Goal: Task Accomplishment & Management: Manage account settings

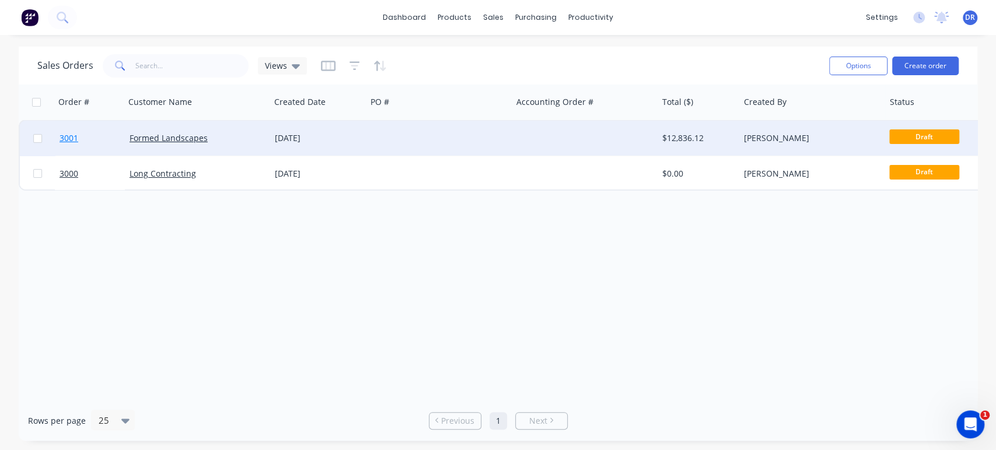
click at [69, 137] on span "3001" at bounding box center [69, 138] width 19 height 12
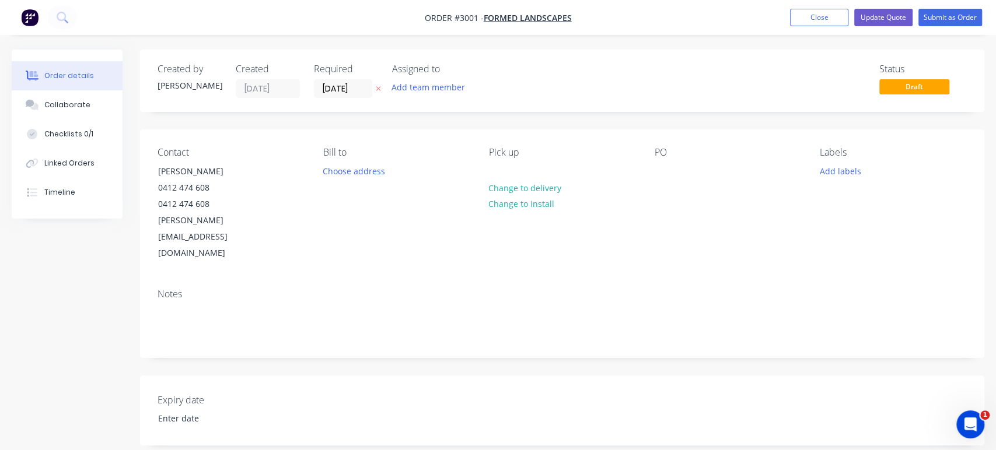
type input "[DATE]"
type input "$75.00"
type input "100"
type input "$150.00"
type input "$4,800.00"
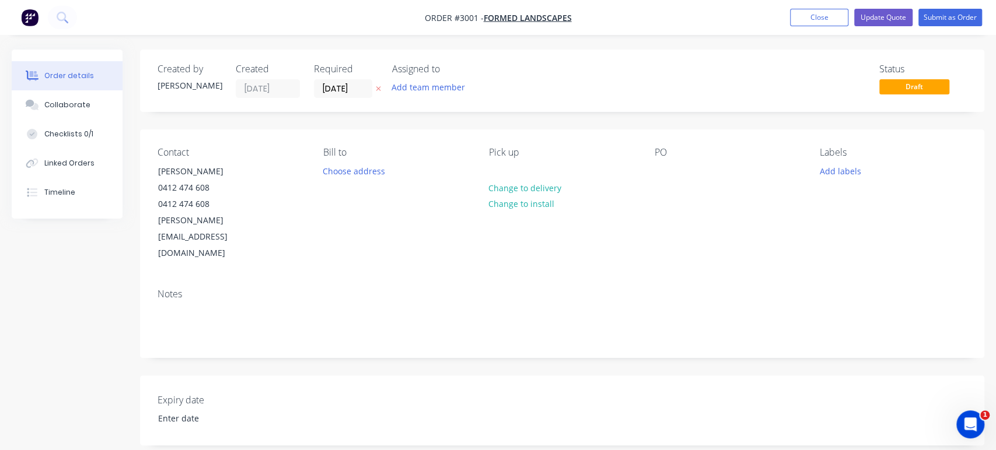
type input "$112.00"
type input "30"
type input "$145.60"
type input "$4,659.20"
type input "$800.00"
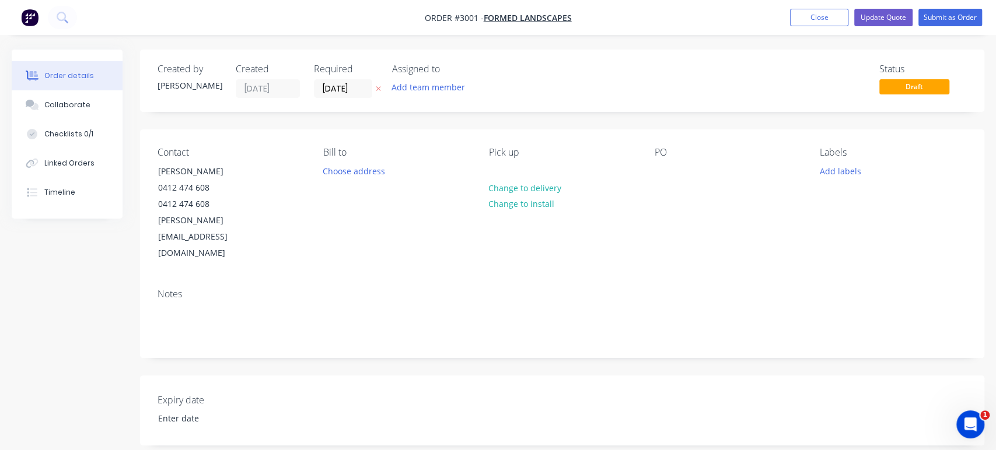
type input "30"
type input "$1,040.00"
type input "$600.00"
type input "30"
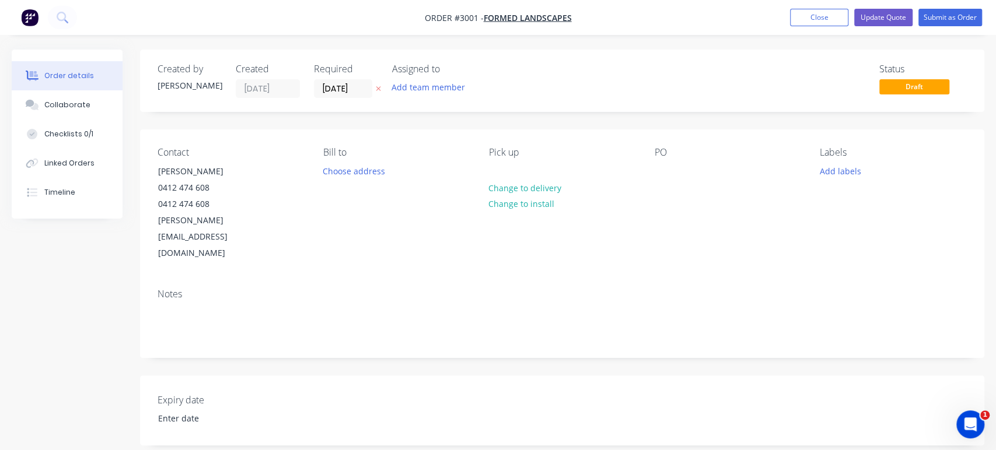
type input "$780.00"
type input "$300.00"
type input "30"
type input "$390.00"
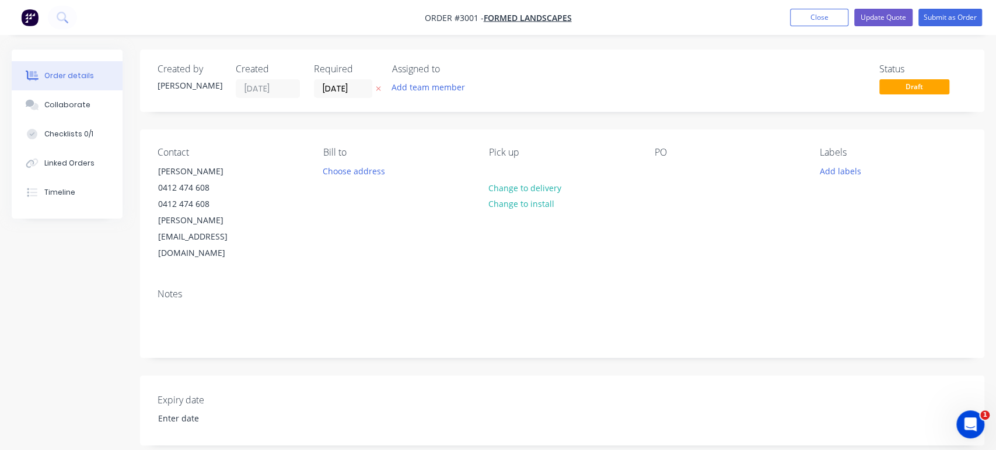
type input "$390.00"
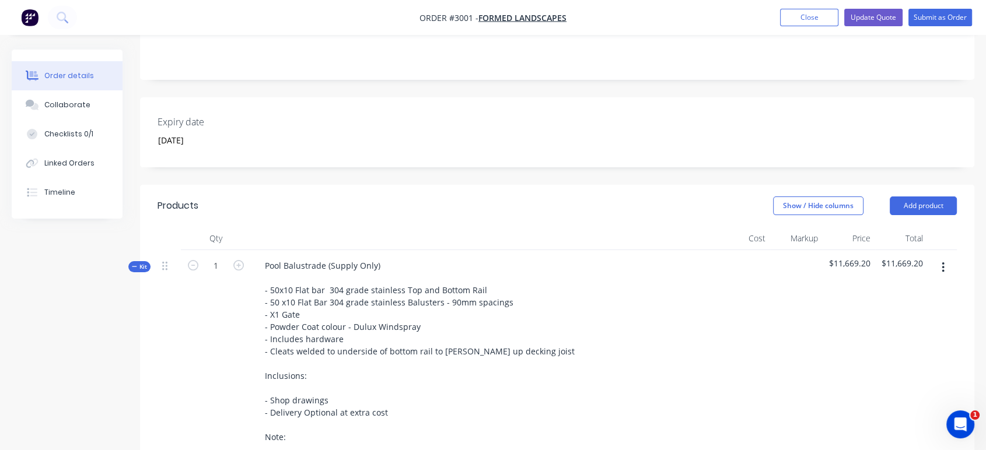
scroll to position [389, 0]
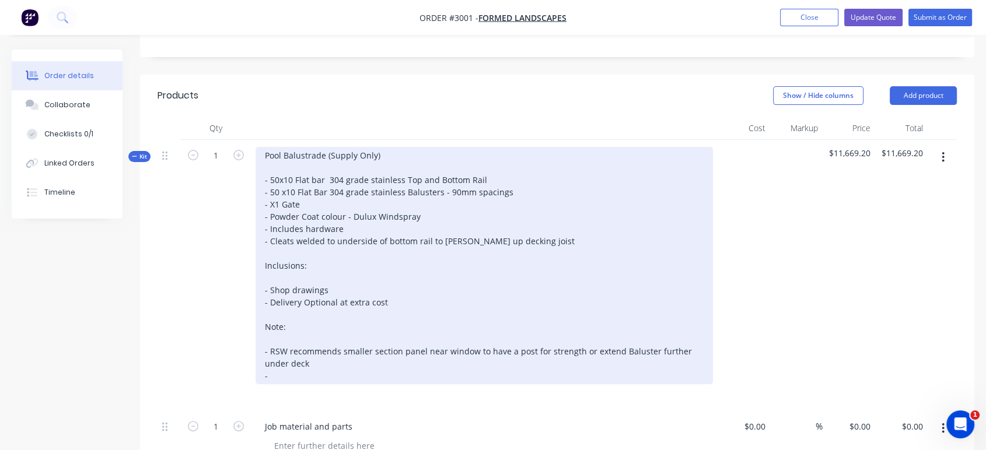
click at [268, 341] on div "Pool Balustrade (Supply Only) - 50x10 Flat bar 304 grade stainless Top and Bott…" at bounding box center [484, 265] width 457 height 237
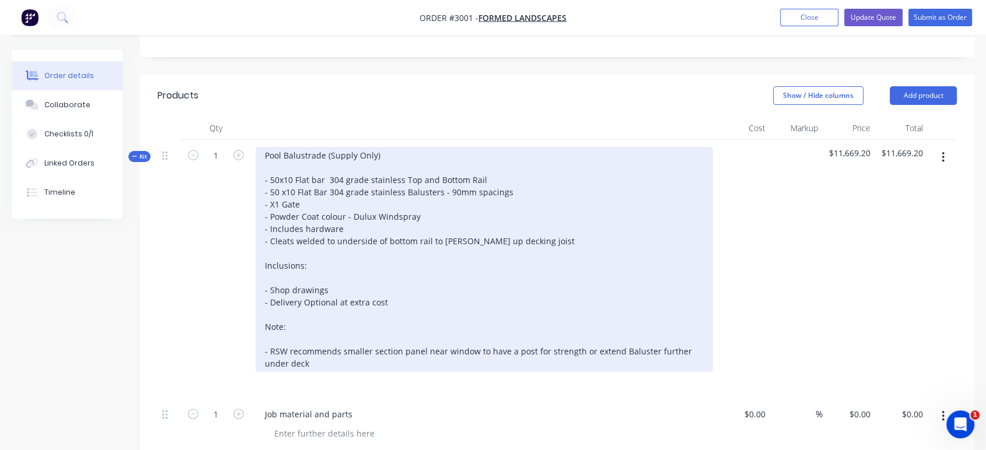
scroll to position [324, 0]
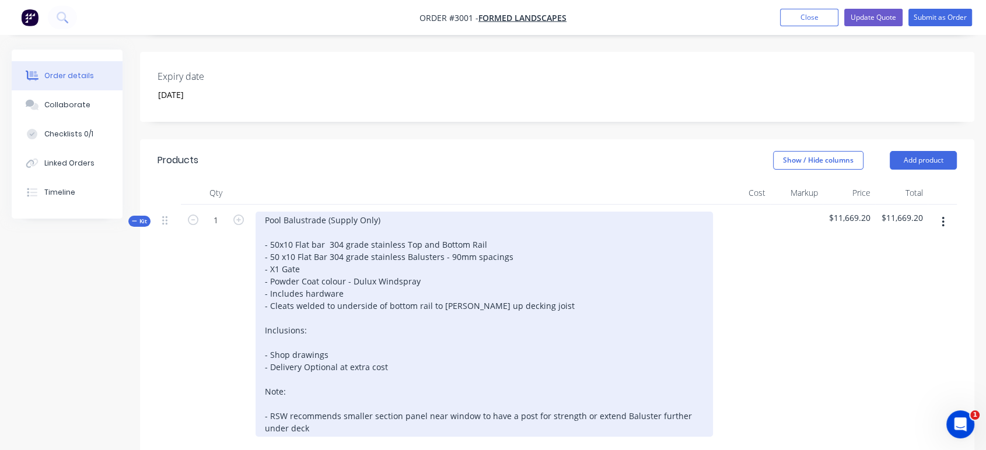
click at [264, 212] on div "Pool Balustrade (Supply Only) - 50x10 Flat bar 304 grade stainless Top and Bott…" at bounding box center [484, 324] width 457 height 225
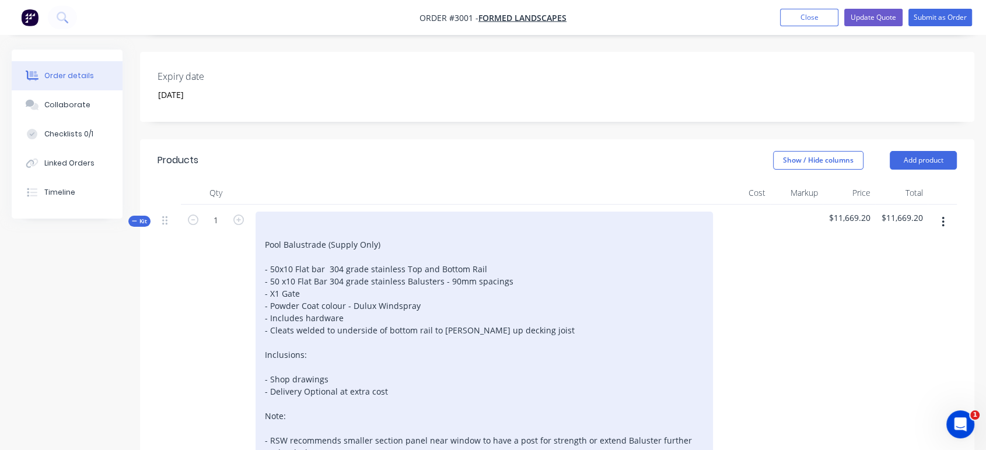
click at [272, 212] on div "Pool Balustrade (Supply Only) - 50x10 Flat bar 304 grade stainless Top and Bott…" at bounding box center [484, 337] width 457 height 250
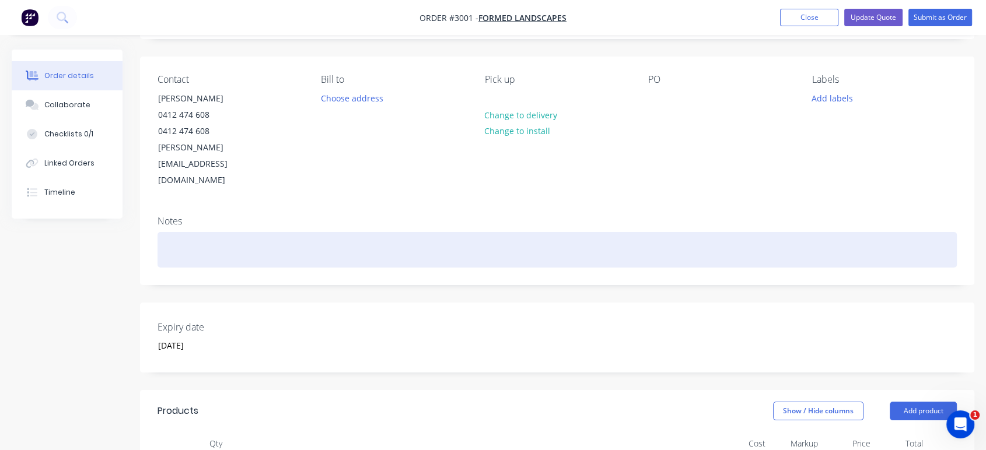
scroll to position [65, 0]
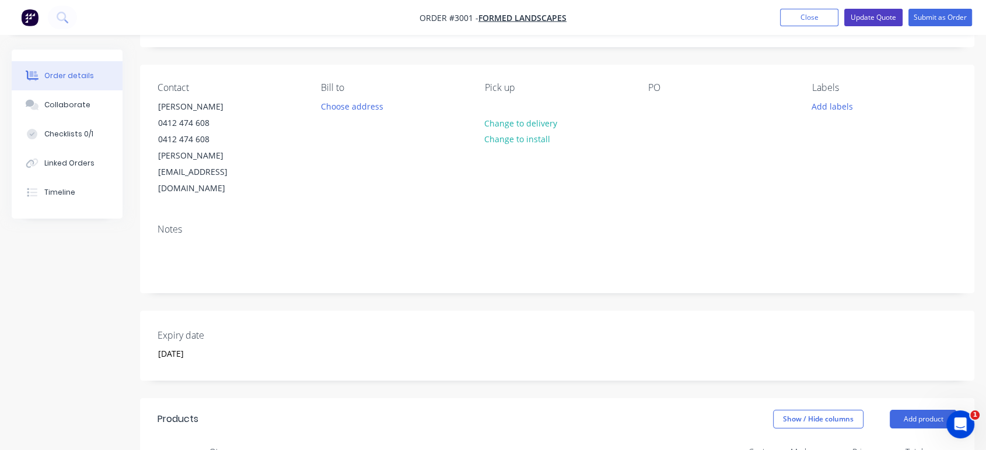
click at [865, 20] on button "Update Quote" at bounding box center [873, 18] width 58 height 18
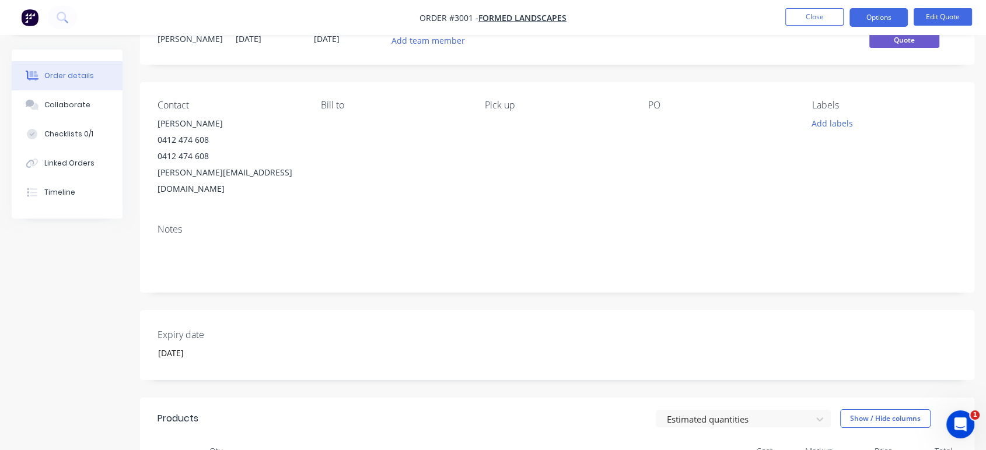
scroll to position [0, 0]
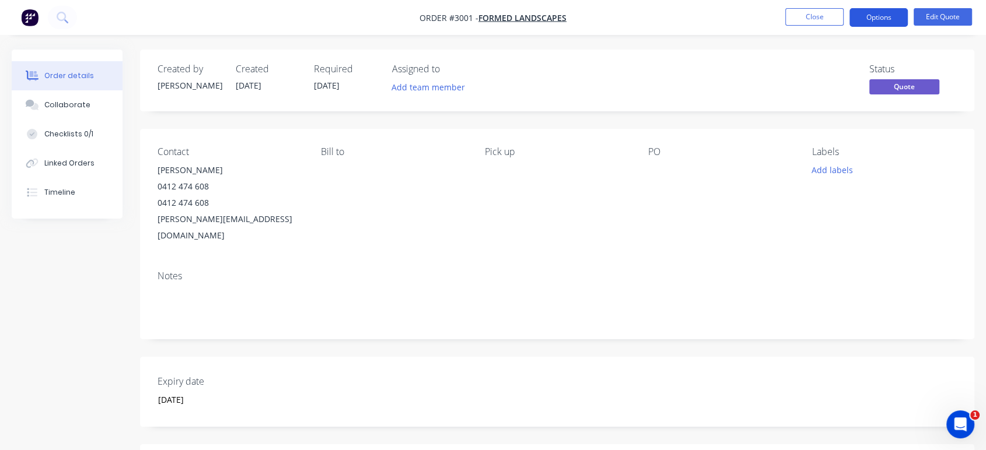
click at [883, 13] on button "Options" at bounding box center [878, 17] width 58 height 19
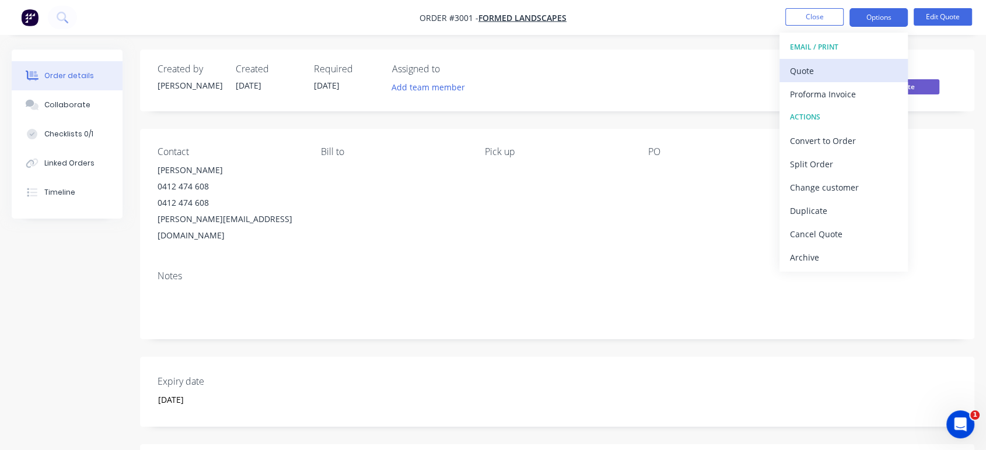
click at [854, 75] on div "Quote" at bounding box center [843, 70] width 107 height 17
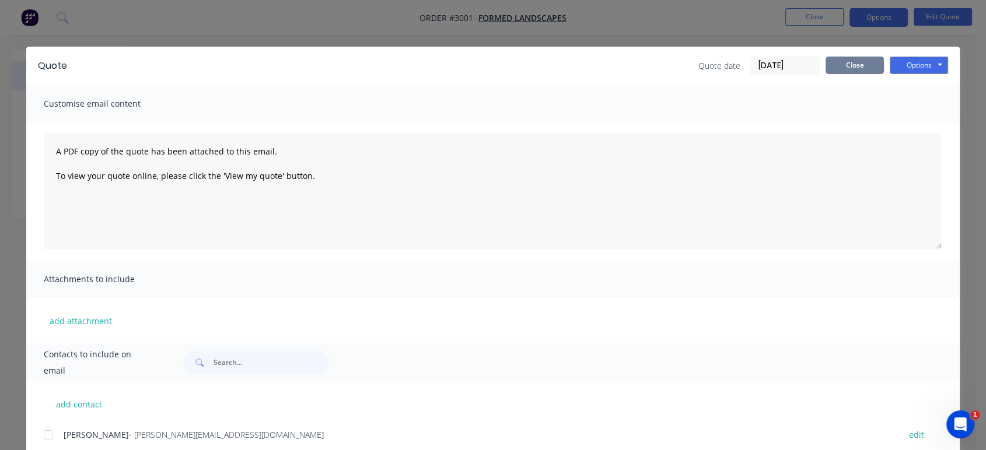
click at [857, 64] on button "Close" at bounding box center [854, 66] width 58 height 18
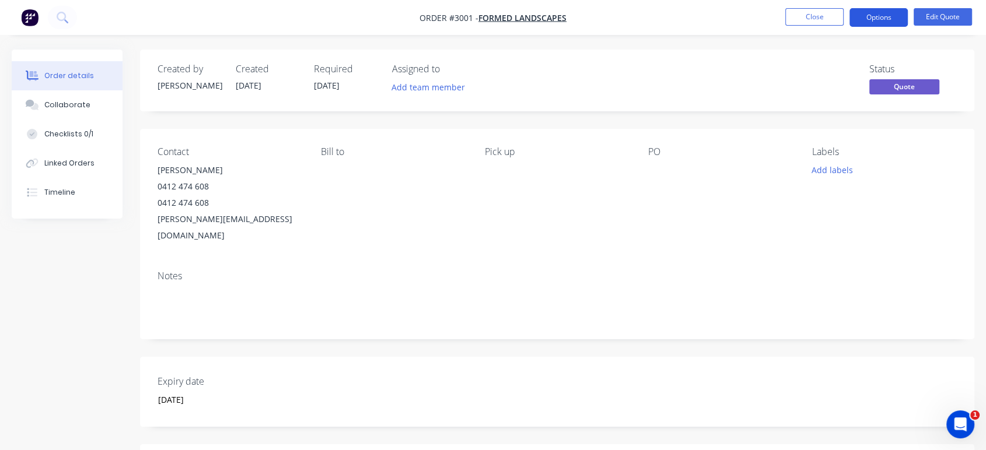
click at [891, 18] on button "Options" at bounding box center [878, 17] width 58 height 19
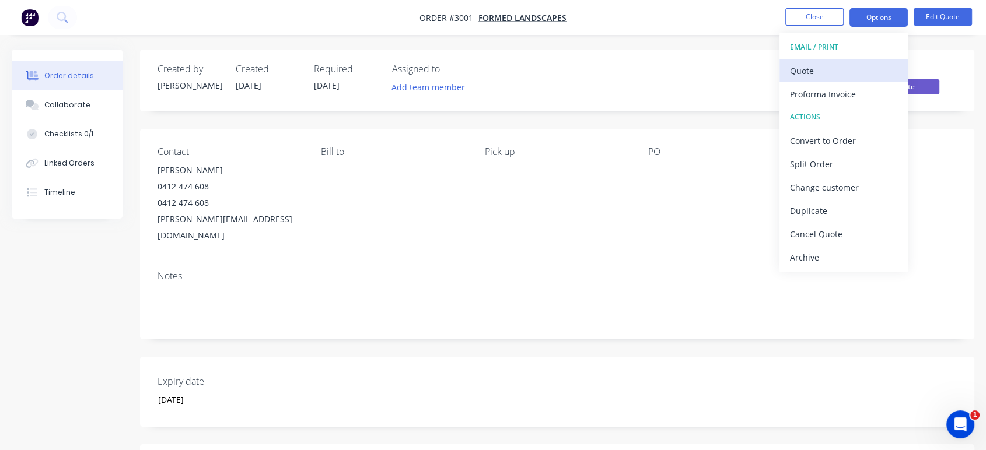
click at [850, 79] on button "Quote" at bounding box center [843, 70] width 128 height 23
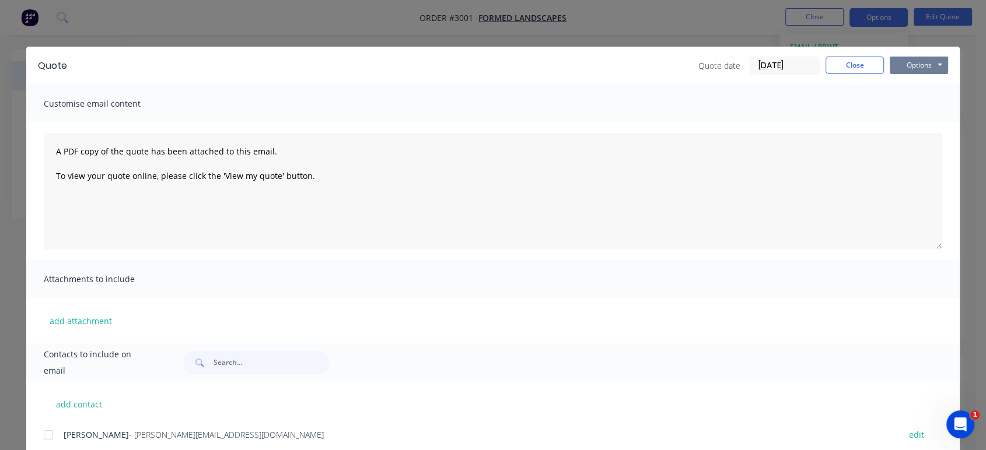
click at [911, 65] on button "Options" at bounding box center [919, 66] width 58 height 18
click at [915, 102] on button "Print" at bounding box center [927, 105] width 75 height 19
click at [847, 63] on button "Close" at bounding box center [854, 66] width 58 height 18
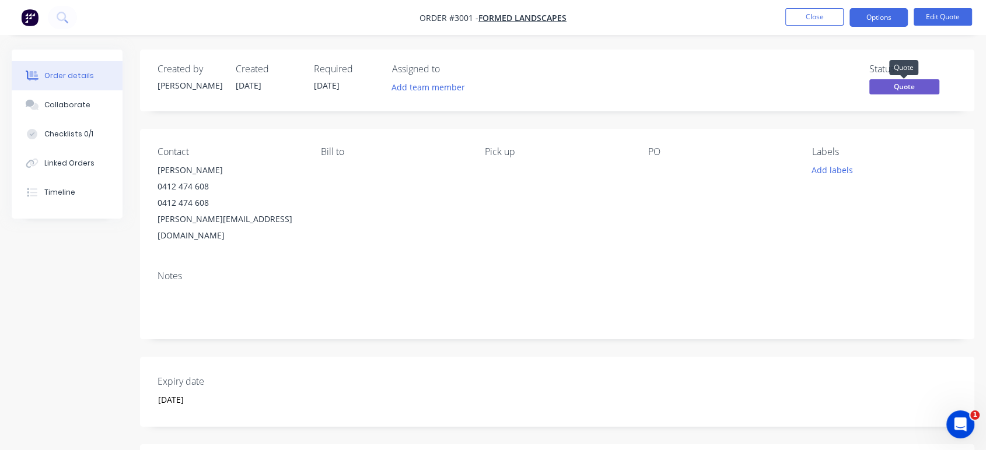
click at [891, 88] on span "Quote" at bounding box center [904, 86] width 70 height 15
click at [882, 20] on button "Options" at bounding box center [878, 17] width 58 height 19
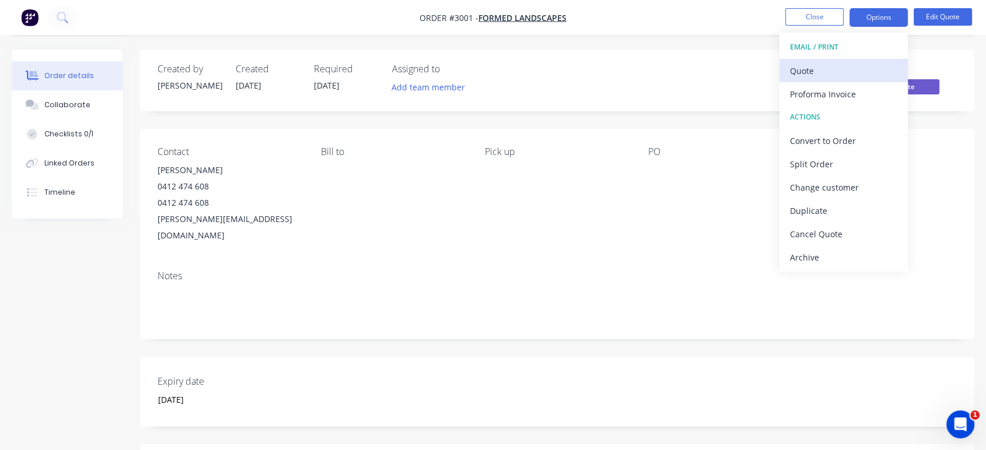
click at [812, 72] on div "Quote" at bounding box center [843, 70] width 107 height 17
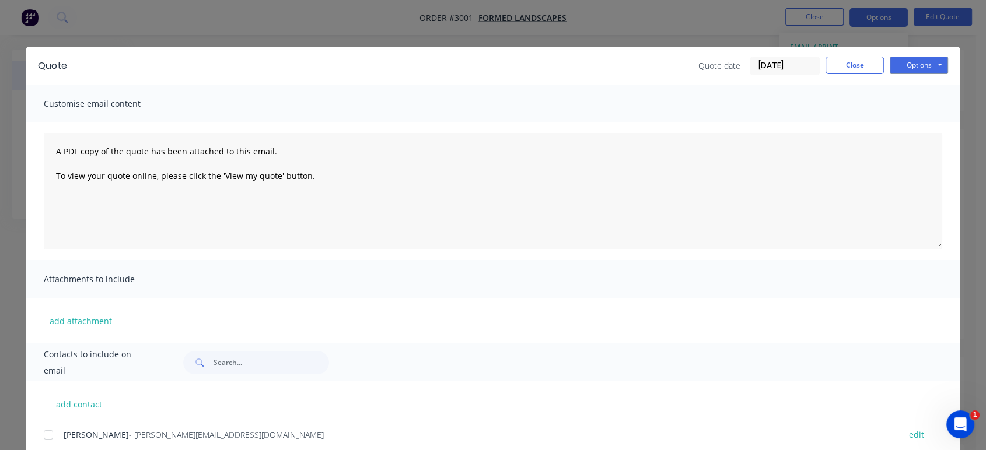
scroll to position [36, 0]
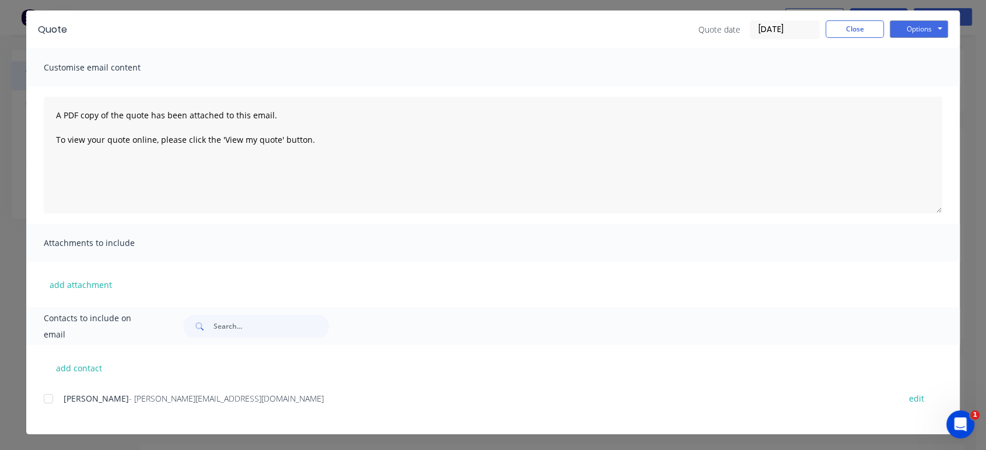
click at [47, 399] on div at bounding box center [48, 398] width 23 height 23
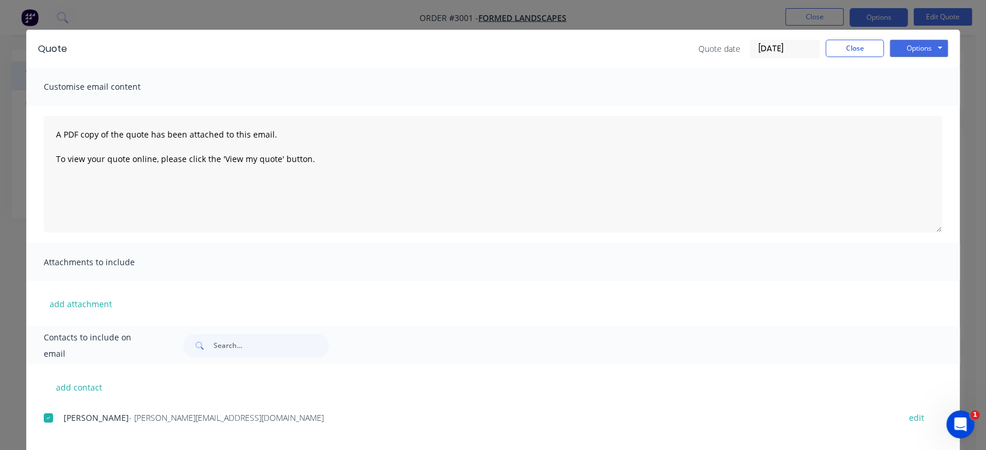
scroll to position [0, 0]
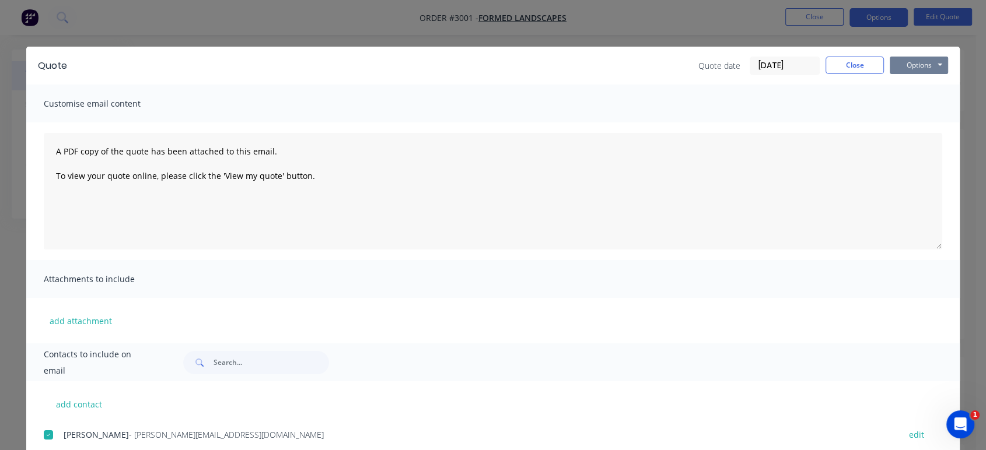
click at [927, 64] on button "Options" at bounding box center [919, 66] width 58 height 18
click at [141, 109] on span "Customise email content" at bounding box center [108, 104] width 128 height 16
click at [139, 279] on span "Attachments to include" at bounding box center [108, 279] width 128 height 16
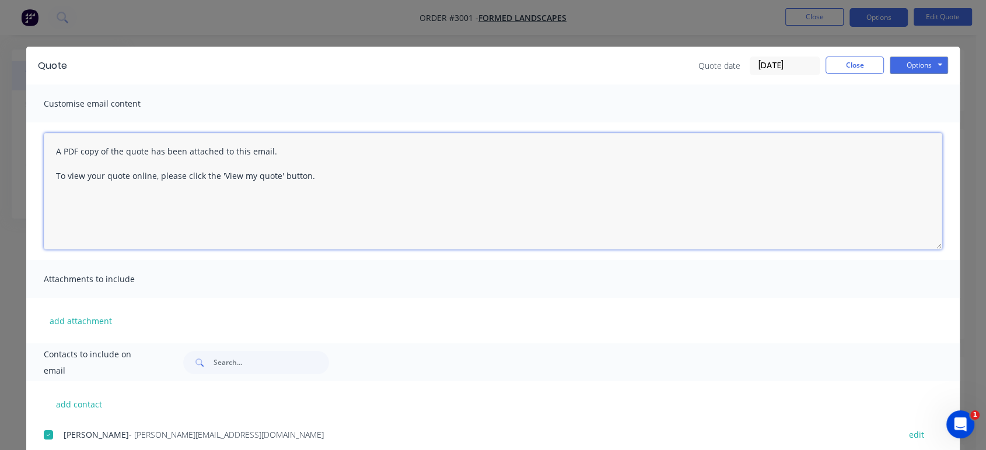
drag, startPoint x: 308, startPoint y: 177, endPoint x: 20, endPoint y: 149, distance: 289.0
click at [20, 149] on div "Quote Quote date [DATE] Close Options Preview Print Email Customise email conte…" at bounding box center [493, 225] width 986 height 450
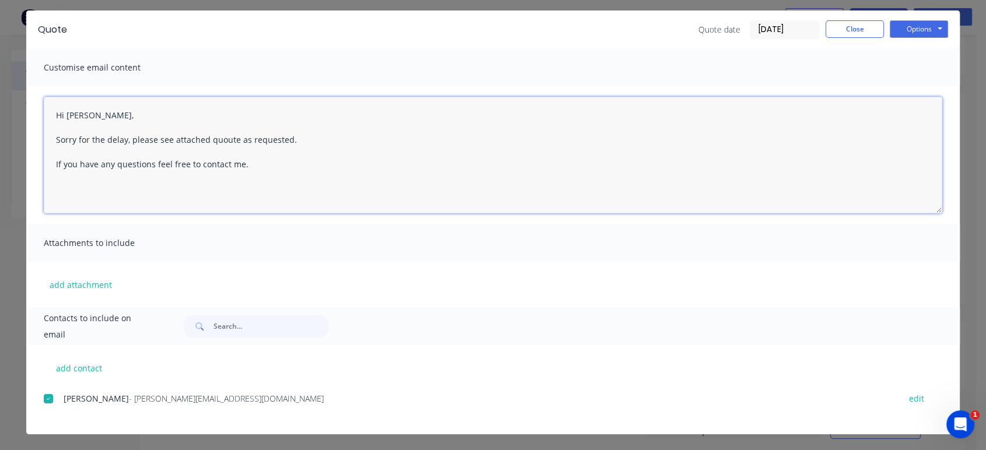
scroll to position [65, 0]
type textarea "Hi [PERSON_NAME], Sorry for the delay, please see attached quoute as requested.…"
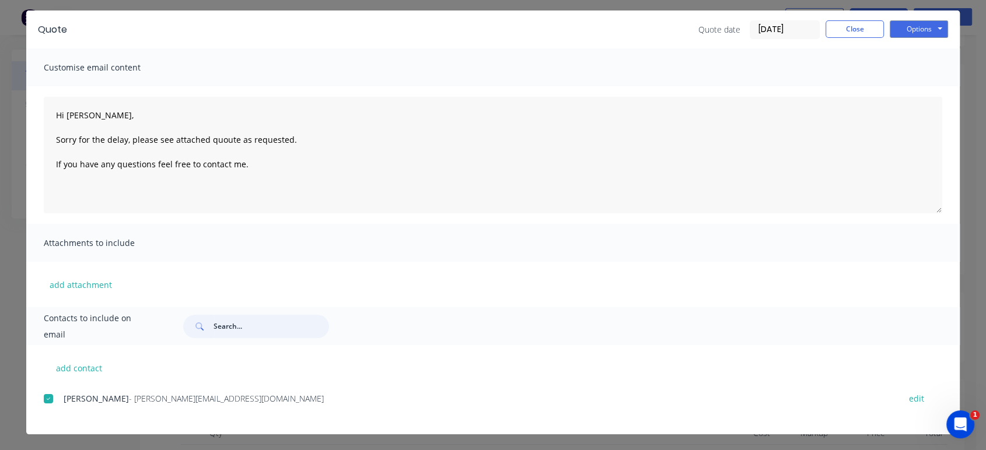
click at [214, 321] on input "text" at bounding box center [272, 326] width 116 height 23
click at [859, 30] on button "Close" at bounding box center [854, 29] width 58 height 18
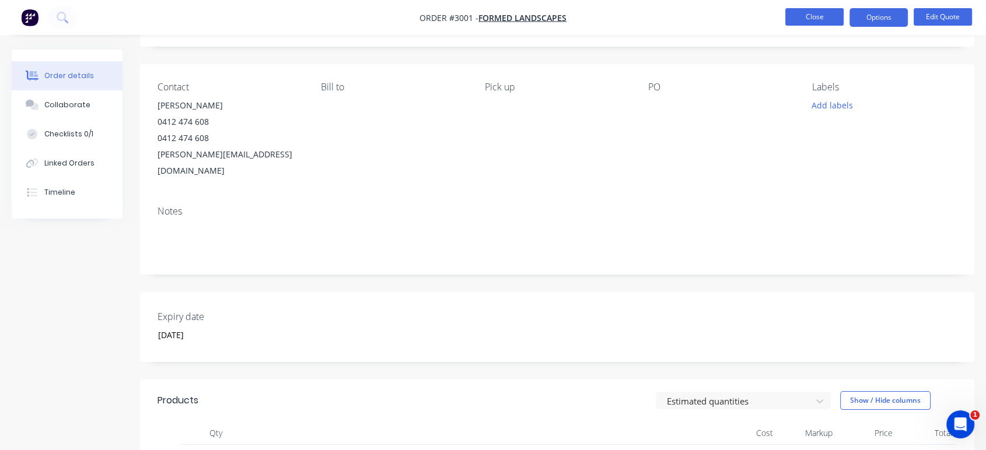
click at [810, 18] on button "Close" at bounding box center [814, 17] width 58 height 18
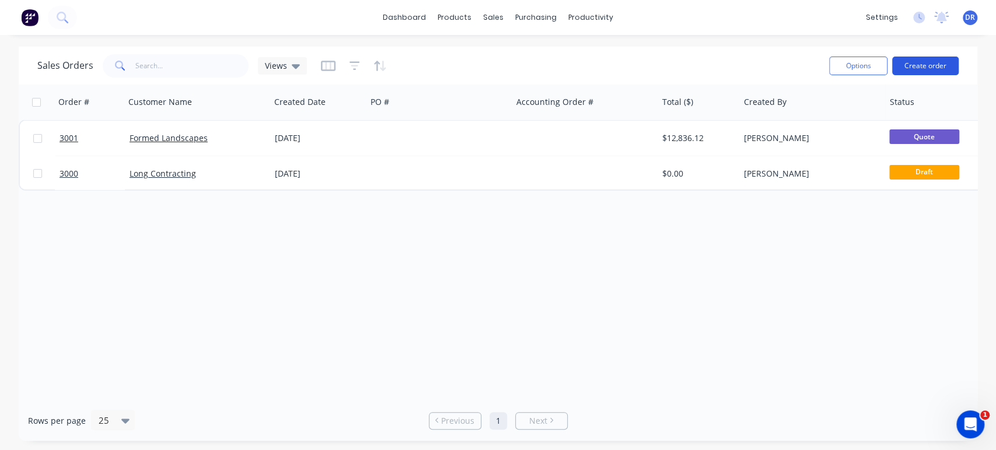
click at [922, 69] on button "Create order" at bounding box center [925, 66] width 67 height 19
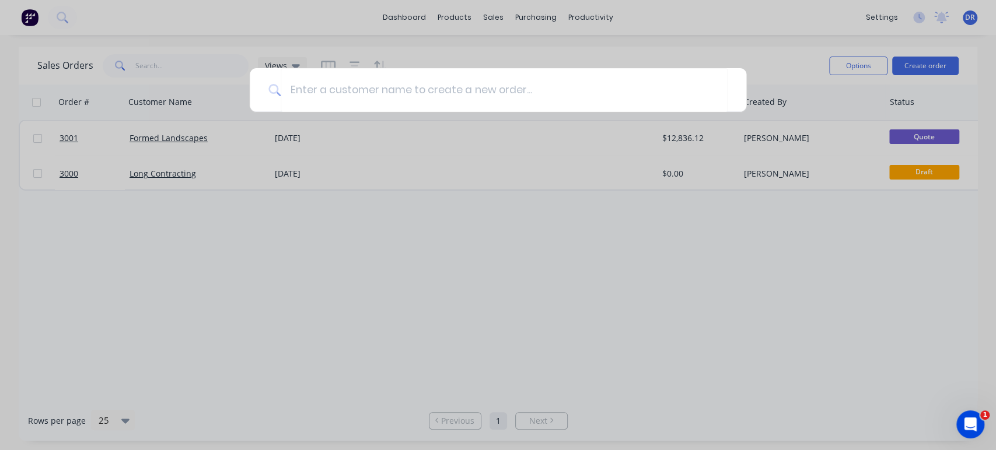
click at [401, 279] on div at bounding box center [498, 225] width 996 height 450
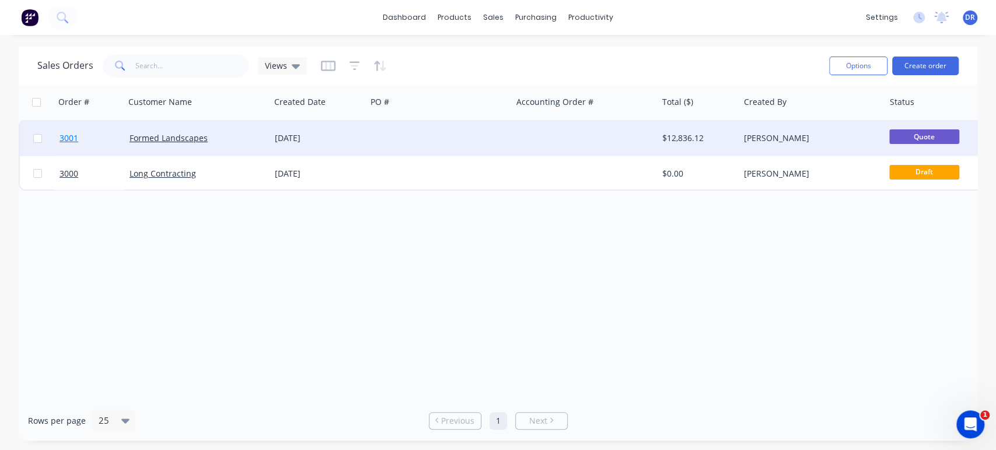
click at [65, 141] on span "3001" at bounding box center [69, 138] width 19 height 12
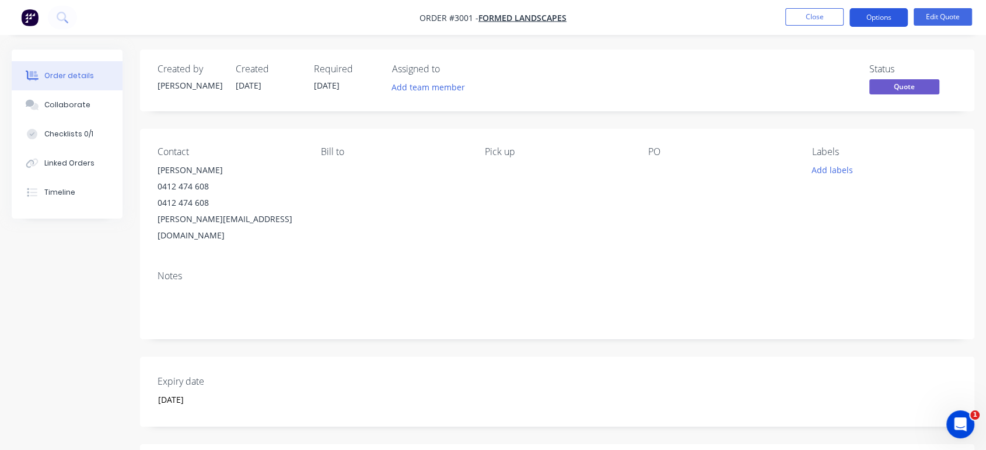
click at [870, 17] on button "Options" at bounding box center [878, 17] width 58 height 19
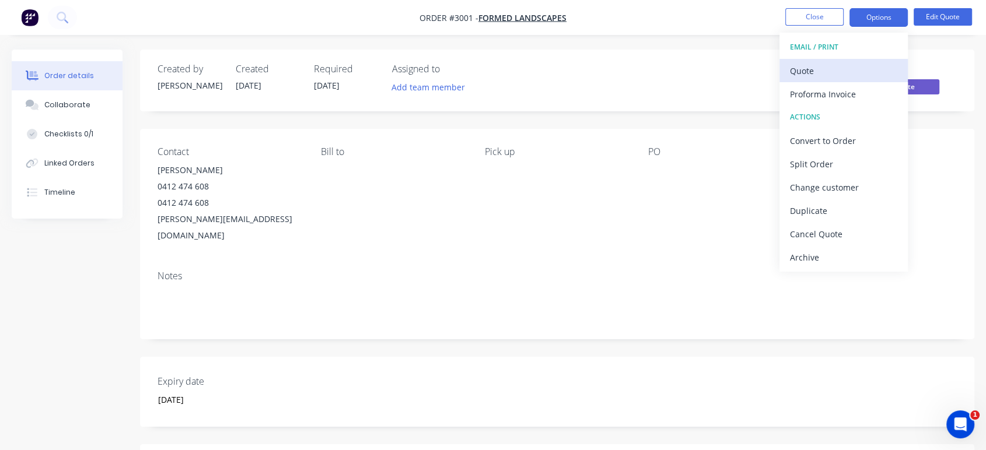
click at [835, 78] on div "Quote" at bounding box center [843, 70] width 107 height 17
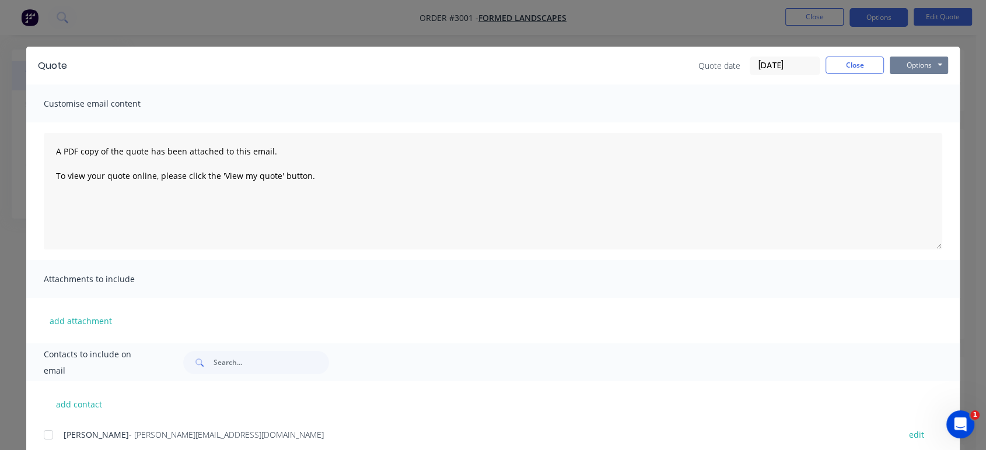
click at [905, 64] on button "Options" at bounding box center [919, 66] width 58 height 18
click at [917, 126] on button "Email" at bounding box center [927, 124] width 75 height 19
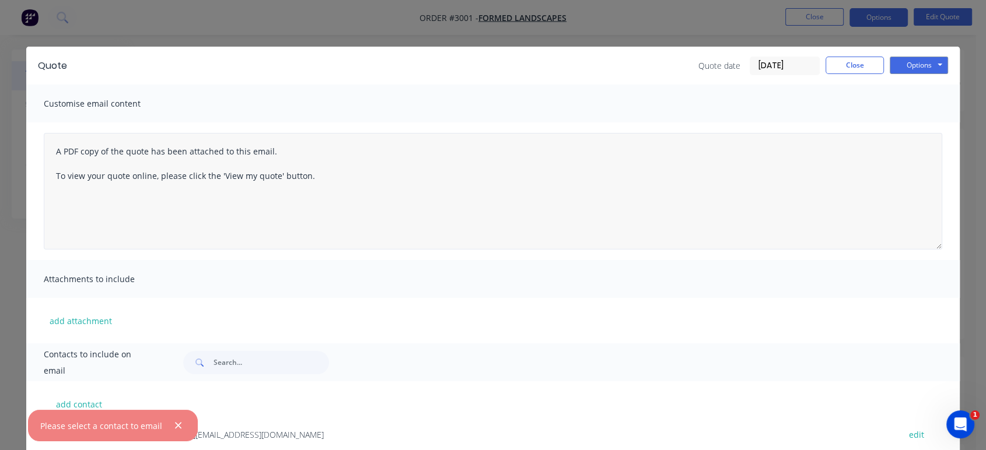
scroll to position [36, 0]
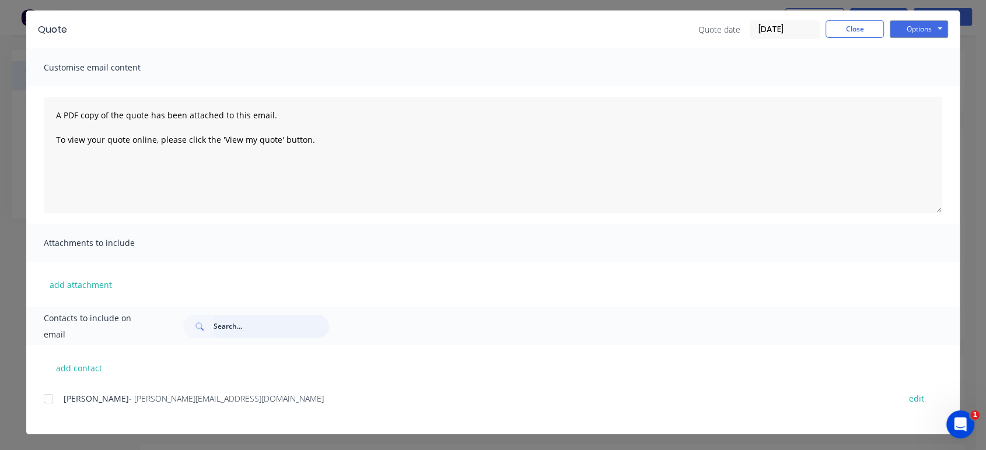
click at [237, 324] on input "text" at bounding box center [272, 326] width 116 height 23
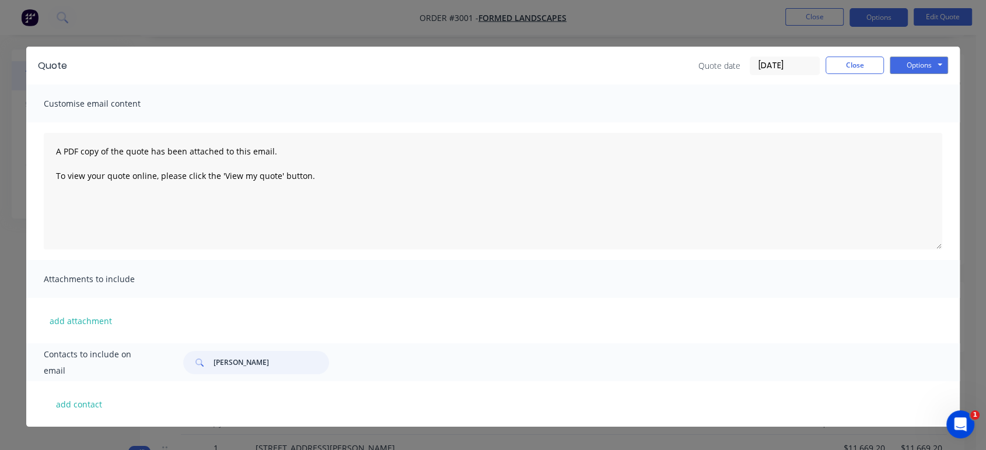
scroll to position [194, 0]
type input "d"
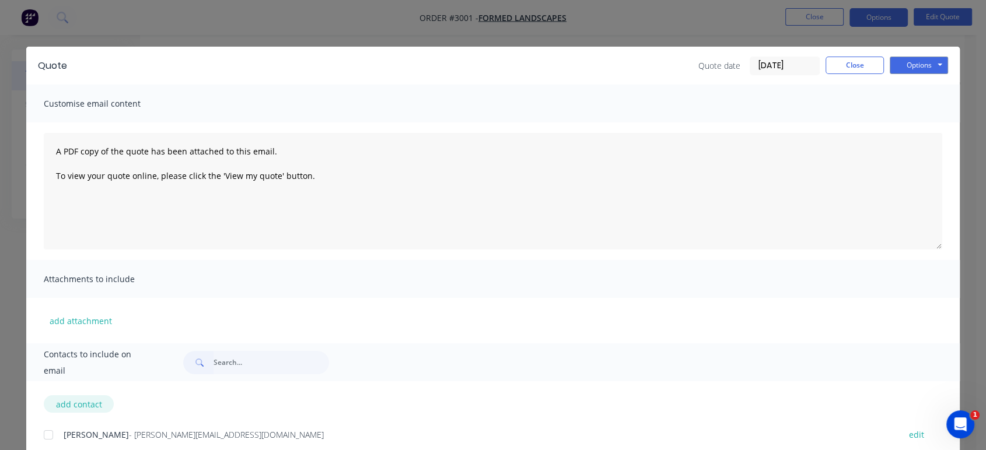
click at [95, 405] on button "add contact" at bounding box center [79, 405] width 70 height 18
select select "AU"
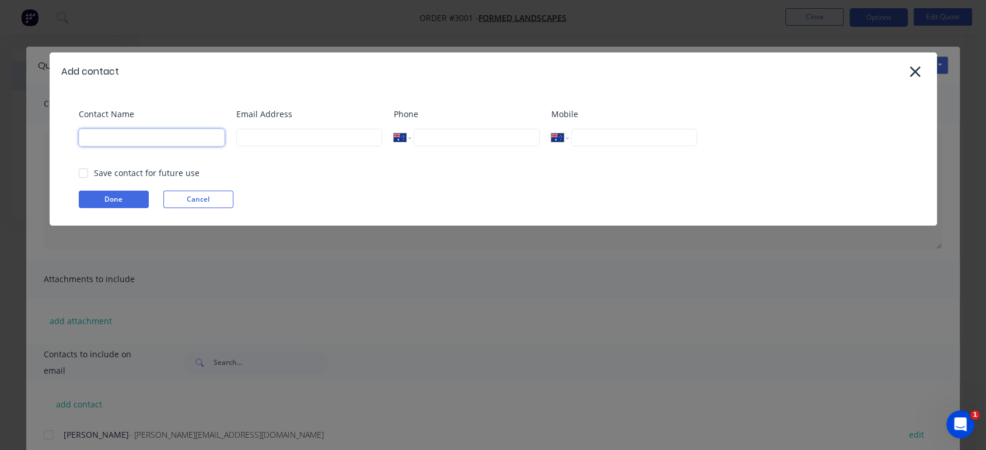
click at [140, 135] on input at bounding box center [152, 138] width 146 height 18
type input "[PERSON_NAME]"
type input "0439 707 195"
drag, startPoint x: 473, startPoint y: 139, endPoint x: 368, endPoint y: 137, distance: 105.0
click at [368, 137] on div "Contact Name [PERSON_NAME] Email Address Phone International [GEOGRAPHIC_DATA] …" at bounding box center [499, 131] width 841 height 47
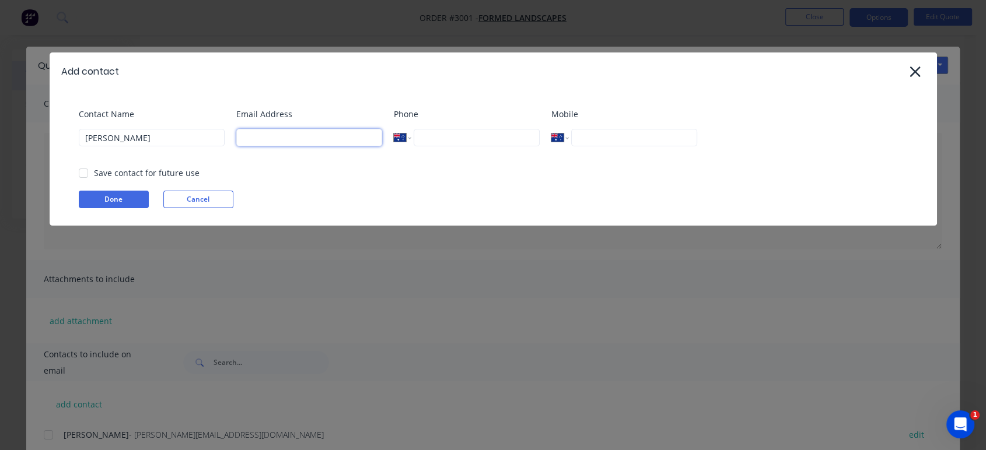
click at [273, 134] on input at bounding box center [309, 138] width 146 height 18
type input "D"
type input "[PERSON_NAME][EMAIL_ADDRESS][DOMAIN_NAME]"
click at [114, 197] on button "Done" at bounding box center [114, 200] width 70 height 18
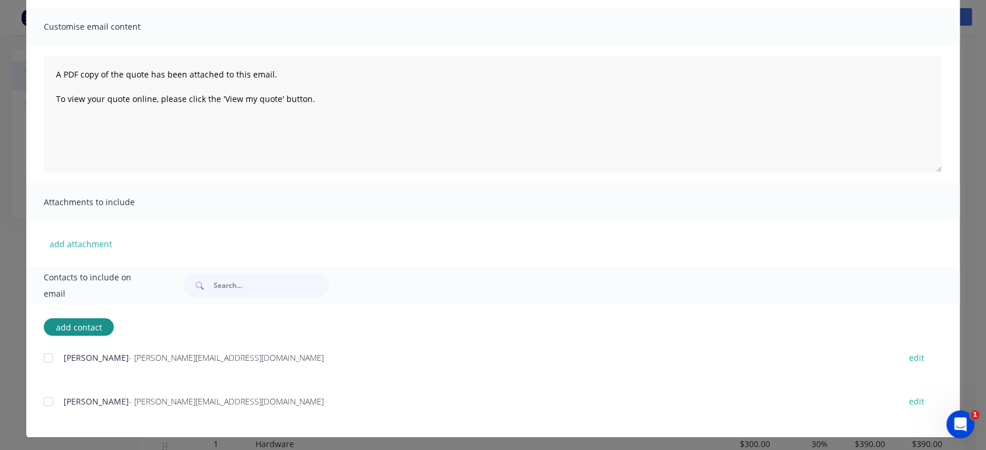
scroll to position [80, 0]
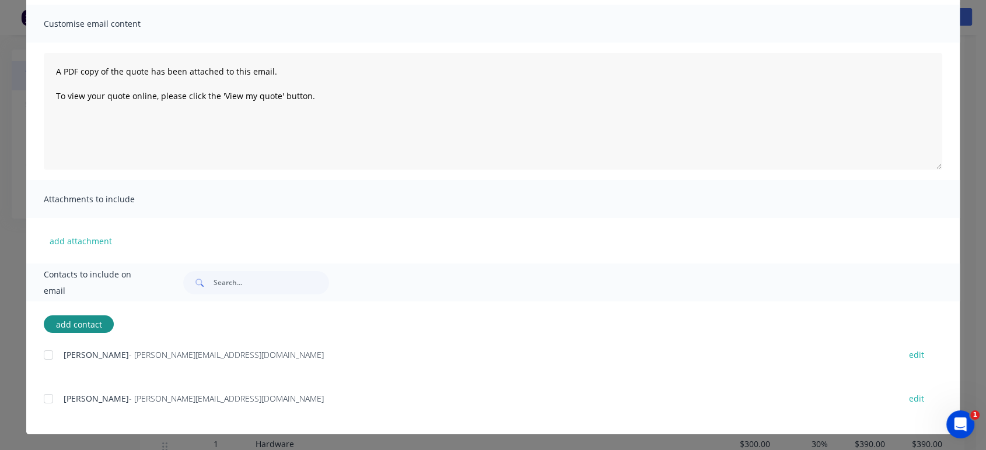
click at [43, 400] on div at bounding box center [48, 398] width 23 height 23
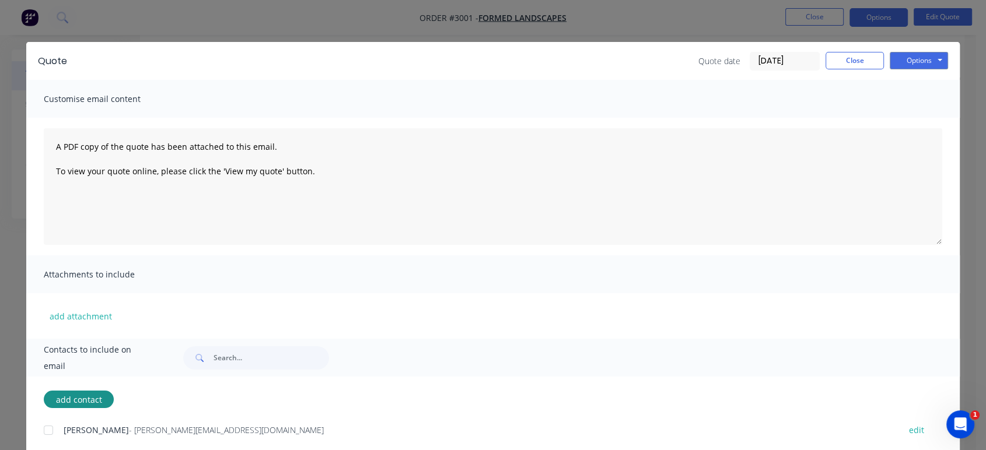
scroll to position [0, 0]
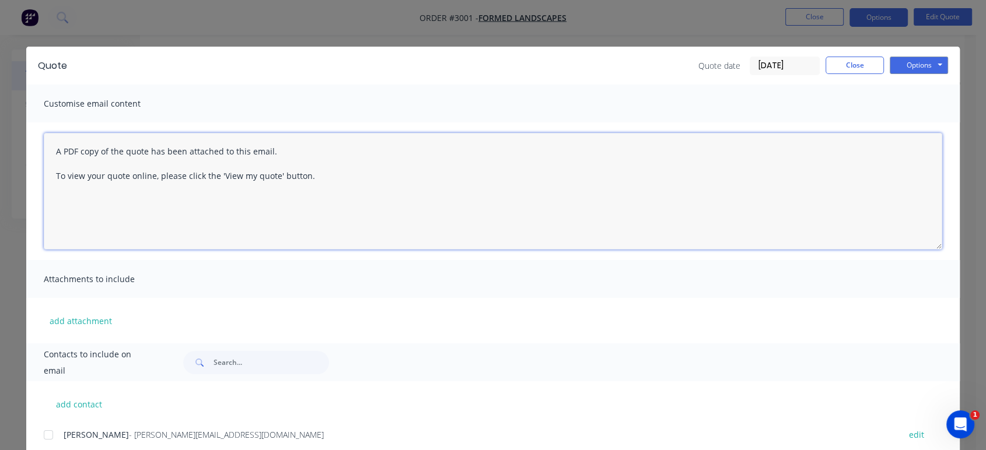
drag, startPoint x: 267, startPoint y: 180, endPoint x: 34, endPoint y: 145, distance: 235.4
click at [34, 145] on div "A PDF copy of the quote has been attached to this email. To view your quote onl…" at bounding box center [492, 192] width 933 height 138
type textarea "Hi [PERSON_NAME], Please see quote as requested if you have any question feel f…"
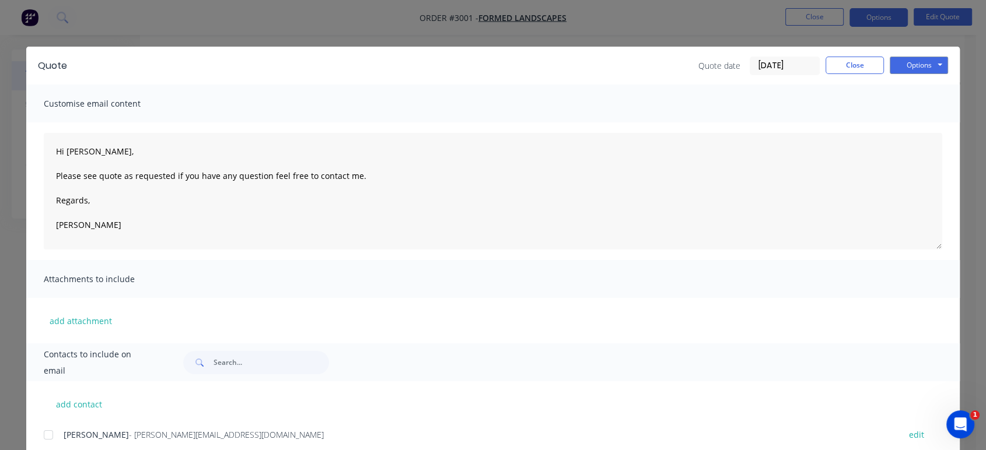
click at [148, 102] on span "Customise email content" at bounding box center [108, 104] width 128 height 16
click at [916, 68] on button "Options" at bounding box center [919, 66] width 58 height 18
click at [918, 121] on button "Email" at bounding box center [927, 124] width 75 height 19
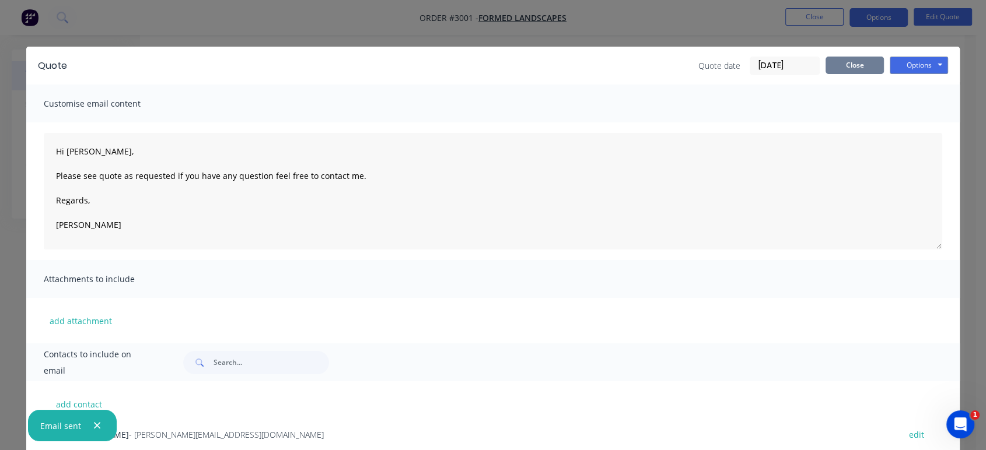
click at [842, 65] on button "Close" at bounding box center [854, 66] width 58 height 18
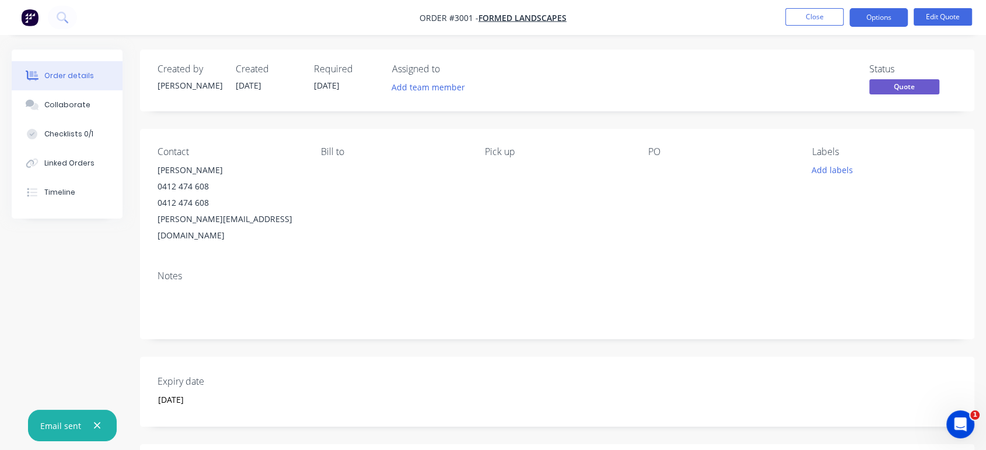
click at [334, 83] on span "[DATE]" at bounding box center [327, 85] width 26 height 11
click at [932, 12] on button "Edit Quote" at bounding box center [943, 17] width 58 height 18
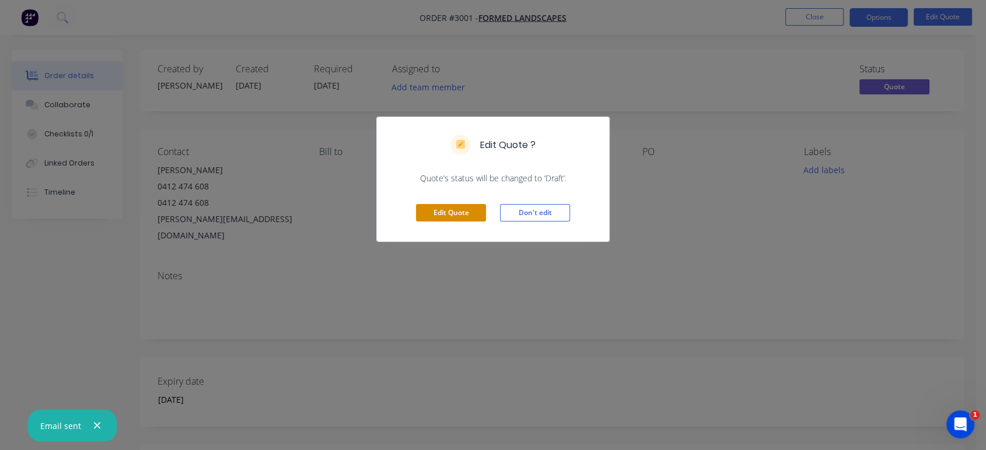
click at [460, 214] on button "Edit Quote" at bounding box center [451, 213] width 70 height 18
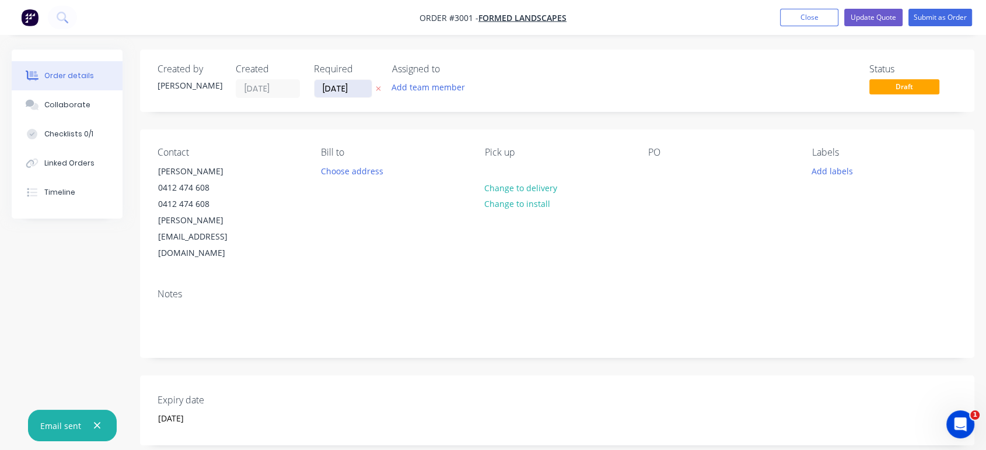
click at [355, 88] on input "[DATE]" at bounding box center [342, 89] width 57 height 18
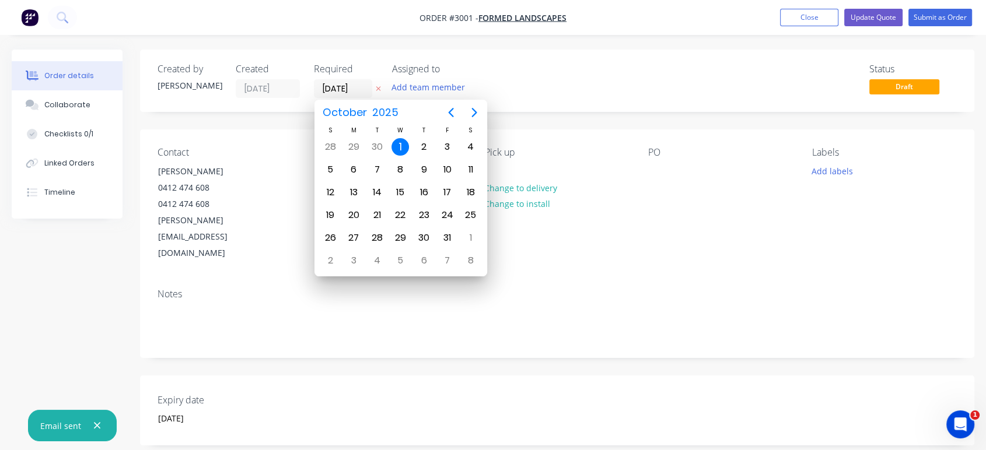
click at [377, 88] on icon "button" at bounding box center [378, 88] width 5 height 7
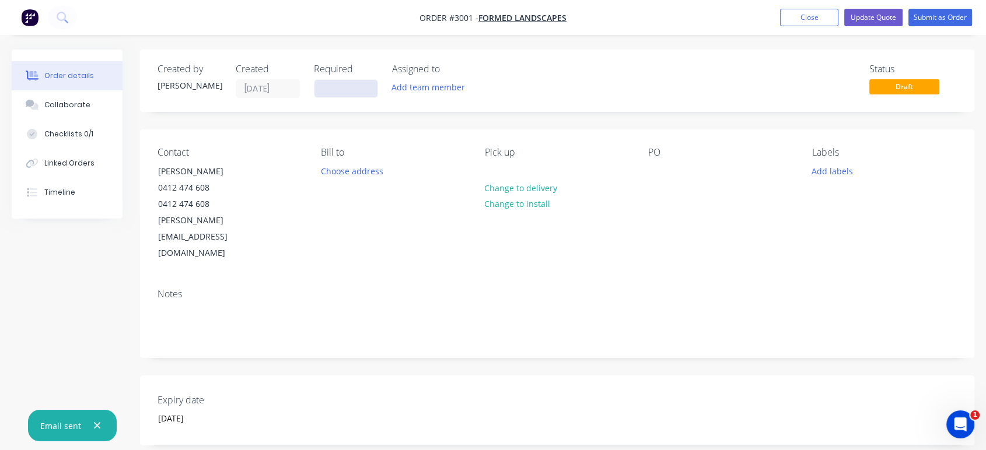
click at [345, 88] on input at bounding box center [345, 89] width 63 height 18
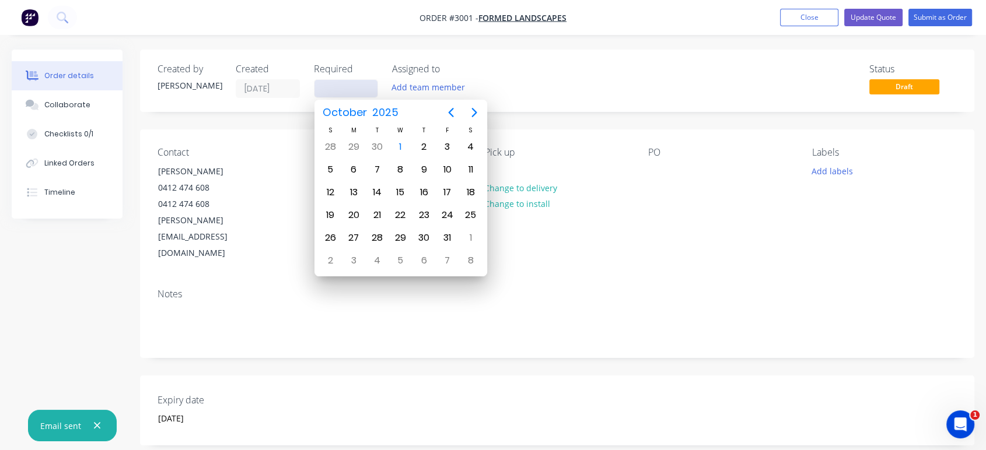
click at [349, 86] on input at bounding box center [345, 89] width 63 height 18
click at [341, 68] on div "Required" at bounding box center [346, 69] width 64 height 11
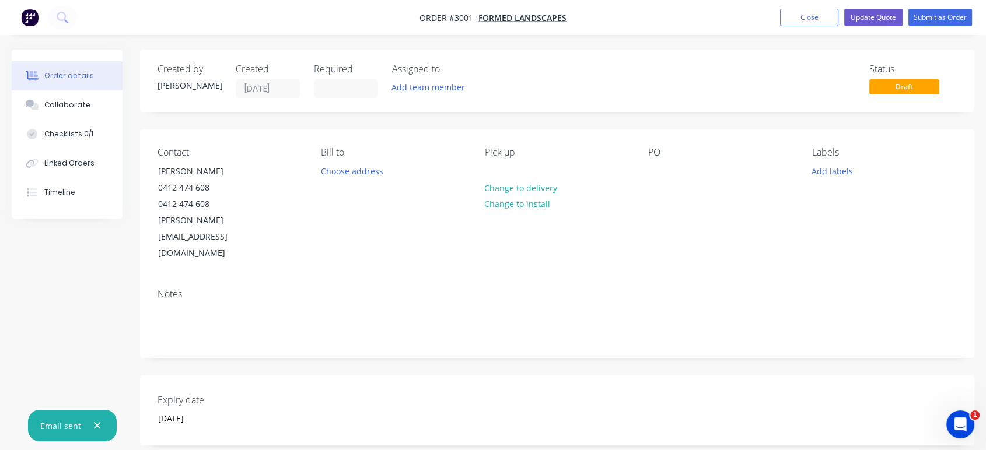
click at [350, 65] on div "Required" at bounding box center [346, 69] width 64 height 11
click at [339, 89] on input at bounding box center [345, 89] width 63 height 18
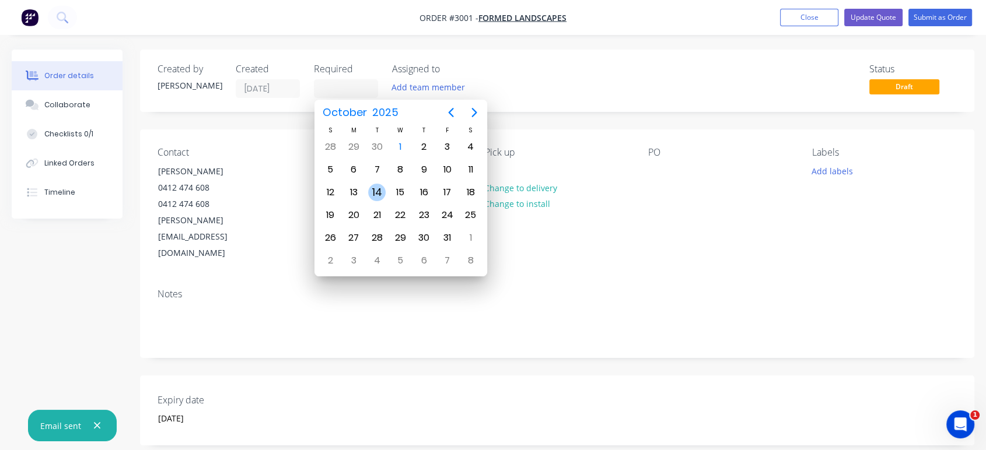
click at [379, 192] on div "14" at bounding box center [377, 193] width 18 height 18
type input "[DATE]"
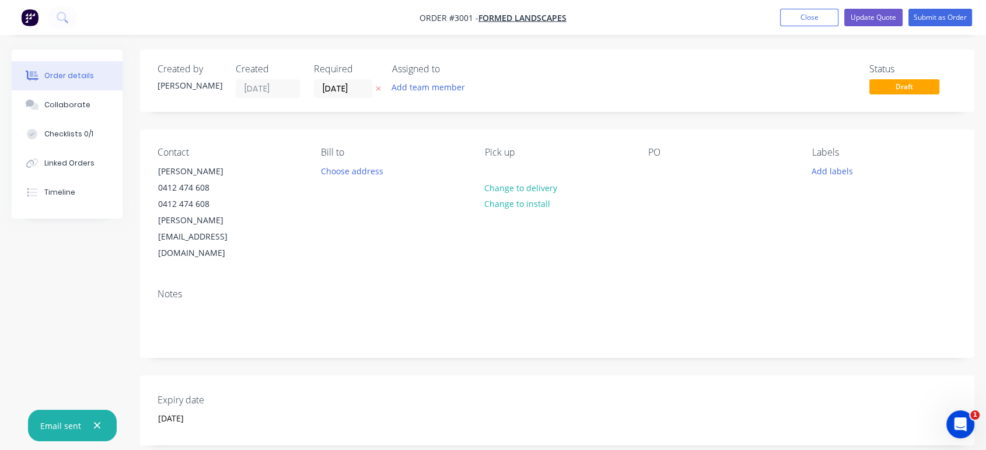
click at [702, 91] on div "Status Draft" at bounding box center [733, 81] width 448 height 34
click at [887, 13] on button "Update Quote" at bounding box center [873, 18] width 58 height 18
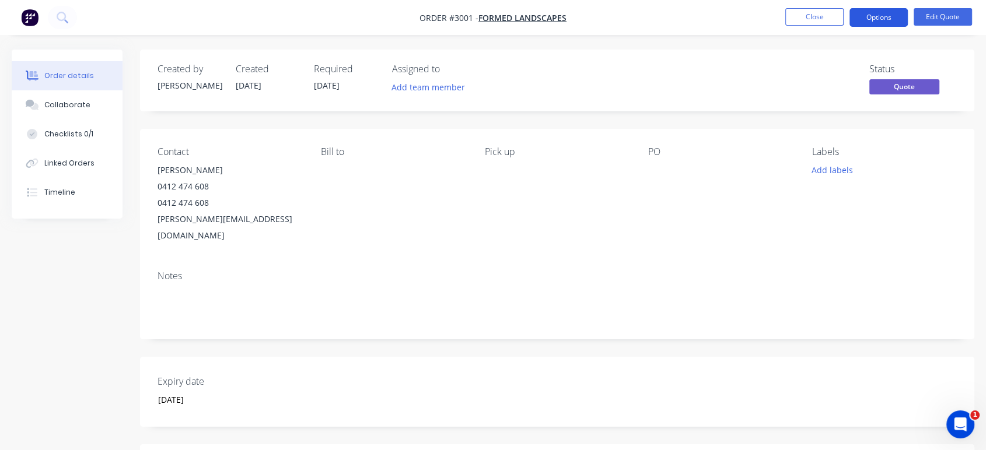
click at [891, 23] on button "Options" at bounding box center [878, 17] width 58 height 19
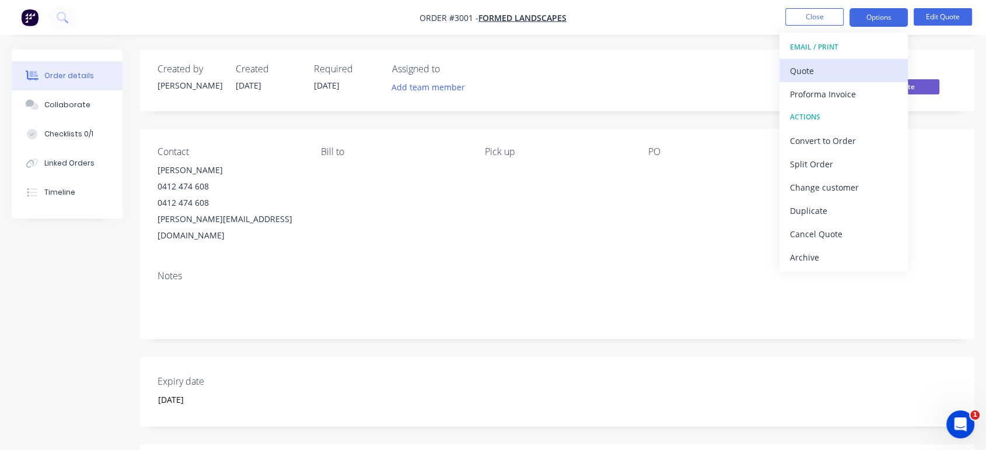
click at [846, 72] on div "Quote" at bounding box center [843, 70] width 107 height 17
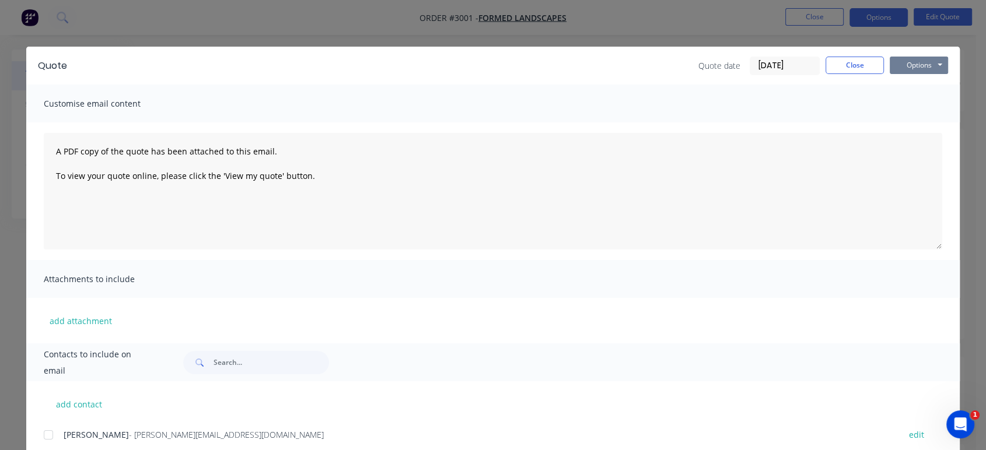
click at [909, 63] on button "Options" at bounding box center [919, 66] width 58 height 18
click at [910, 120] on button "Email" at bounding box center [927, 124] width 75 height 19
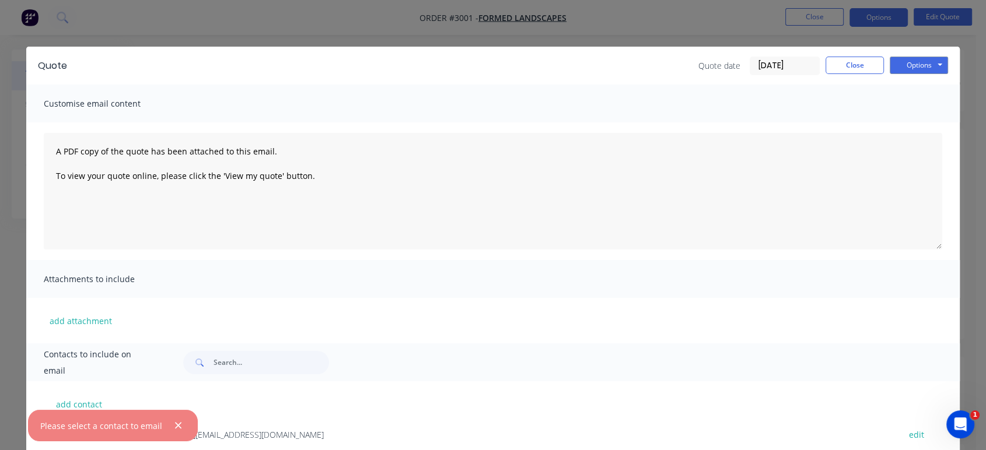
scroll to position [36, 0]
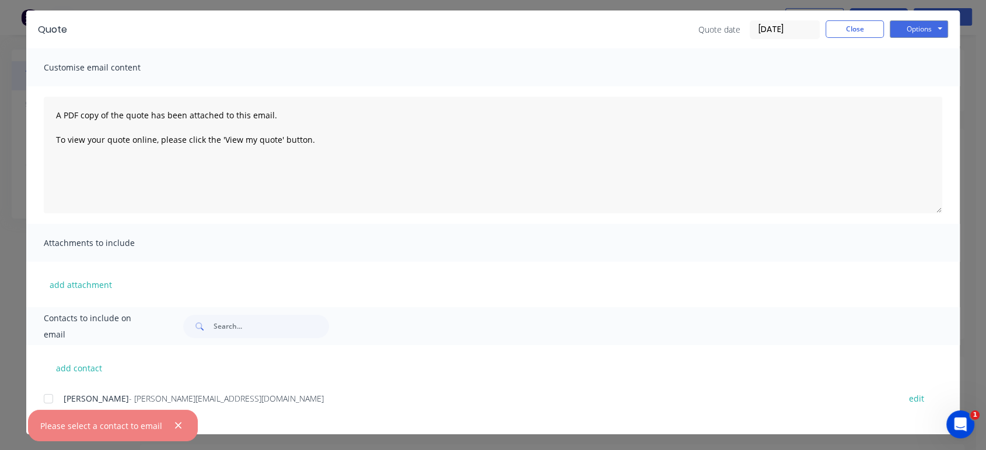
click at [45, 399] on div at bounding box center [48, 398] width 23 height 23
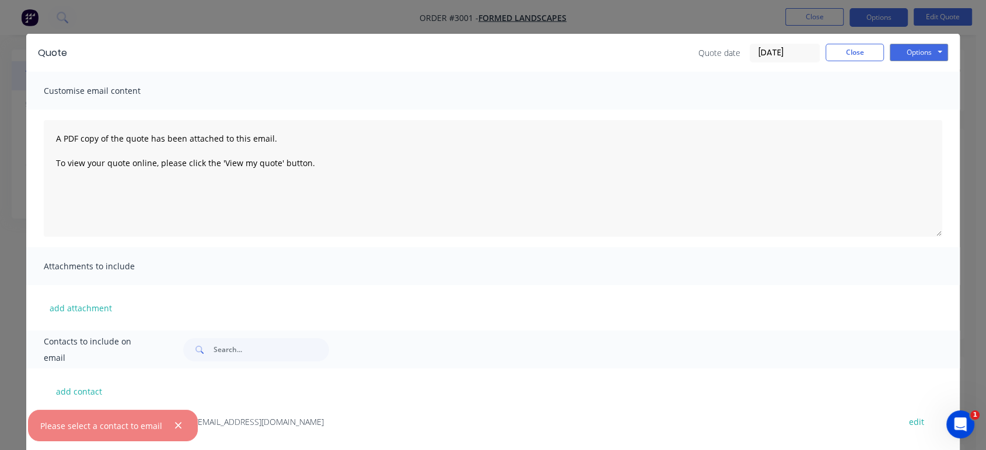
scroll to position [0, 0]
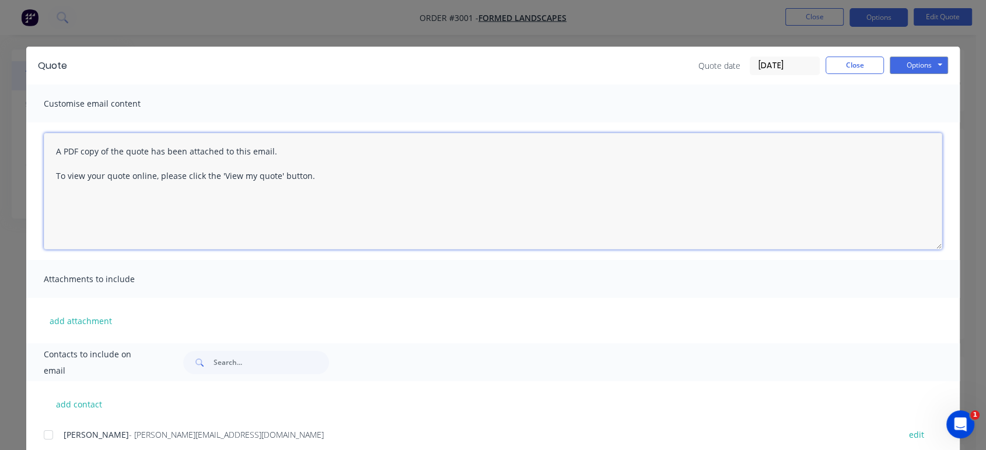
drag, startPoint x: 312, startPoint y: 176, endPoint x: 41, endPoint y: 151, distance: 271.8
click at [44, 151] on textarea "A PDF copy of the quote has been attached to this email. To view your quote onl…" at bounding box center [493, 191] width 898 height 117
click at [256, 176] on textarea "Hi [PERSON_NAME], Sorry for the delay, please aee attcahed quote for" at bounding box center [493, 191] width 898 height 117
click at [309, 176] on textarea "Hi [PERSON_NAME], Sorry for the delay, please aee attcahed quote for 33 [PERSON…" at bounding box center [493, 191] width 898 height 117
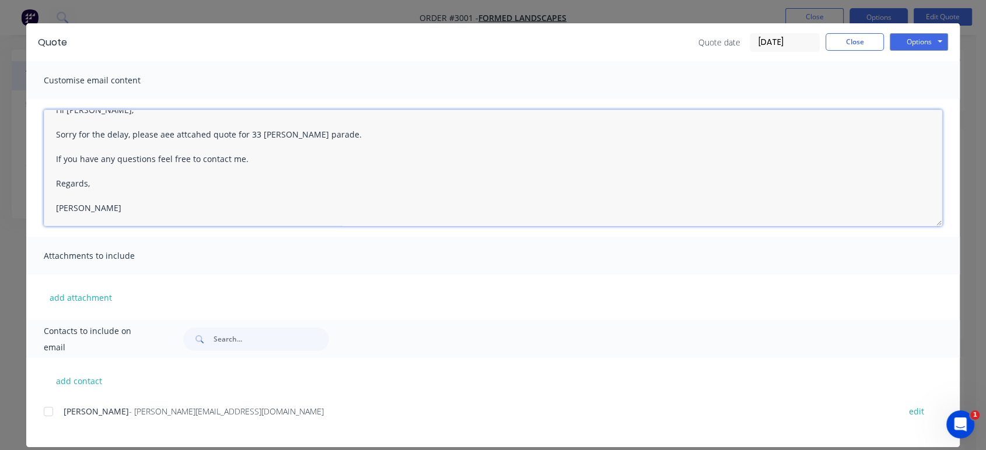
scroll to position [36, 0]
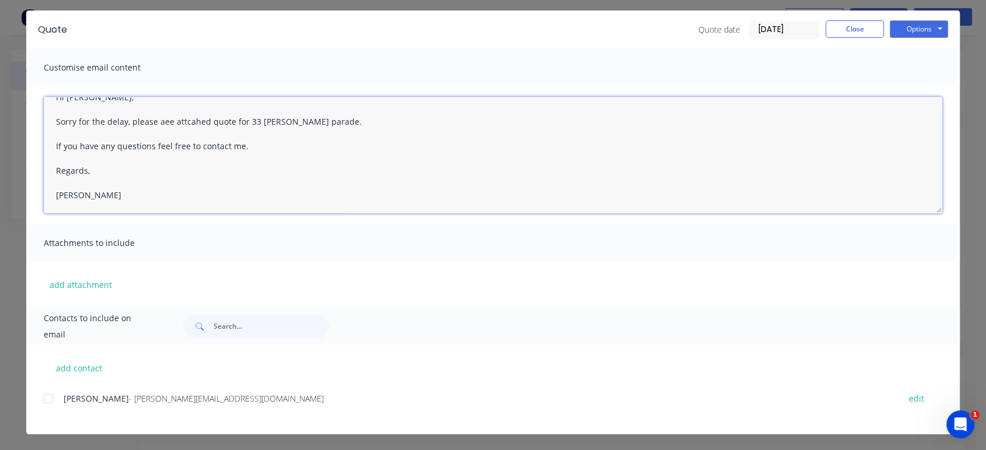
click at [43, 402] on div at bounding box center [48, 398] width 23 height 23
type textarea "Hi [PERSON_NAME], Sorry for the delay, please aee attcahed quote for 33 [PERSON…"
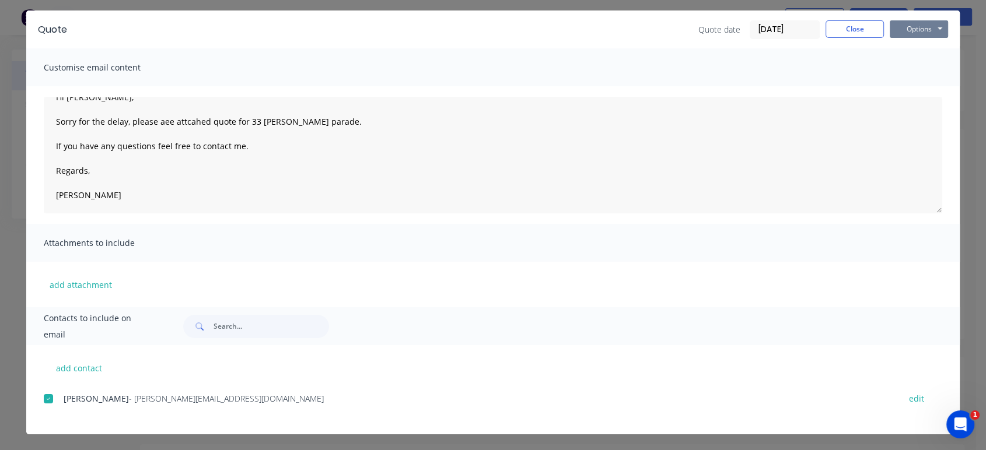
click at [924, 33] on button "Options" at bounding box center [919, 29] width 58 height 18
click at [921, 88] on button "Email" at bounding box center [927, 88] width 75 height 19
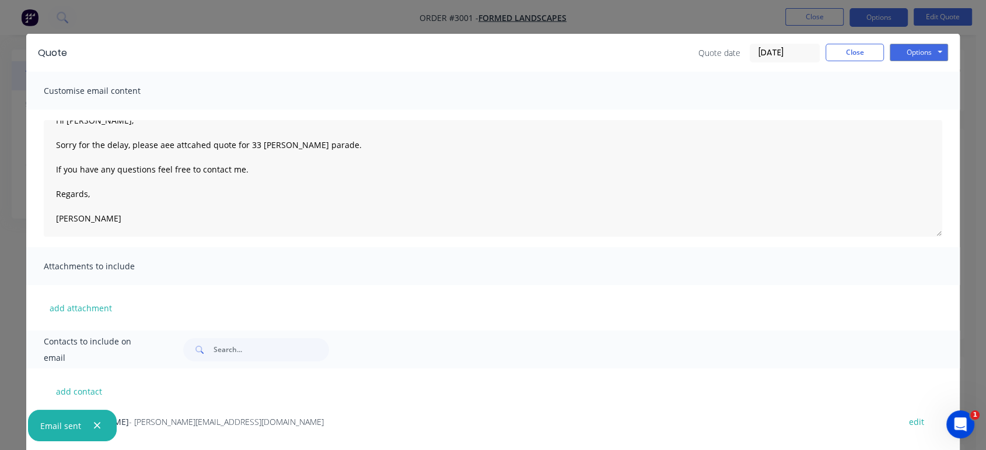
scroll to position [0, 0]
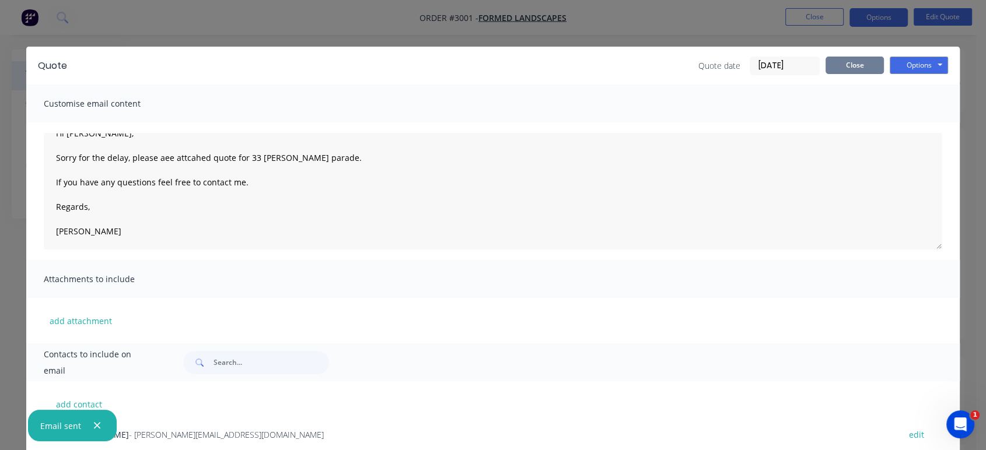
click at [846, 65] on button "Close" at bounding box center [854, 66] width 58 height 18
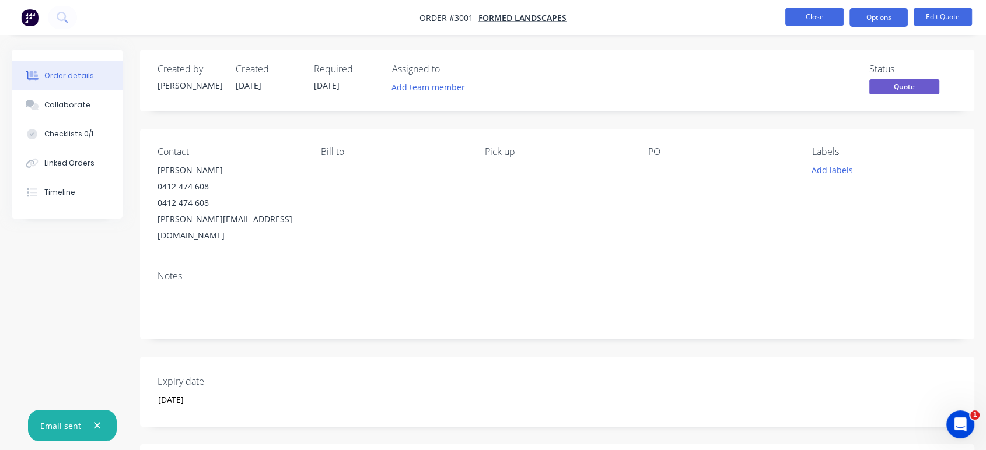
click at [800, 19] on button "Close" at bounding box center [814, 17] width 58 height 18
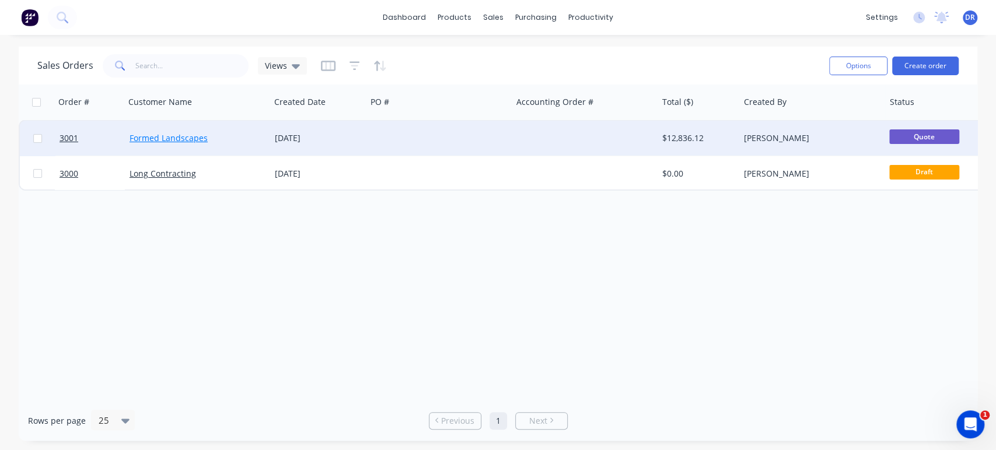
click at [163, 135] on link "Formed Landscapes" at bounding box center [169, 137] width 78 height 11
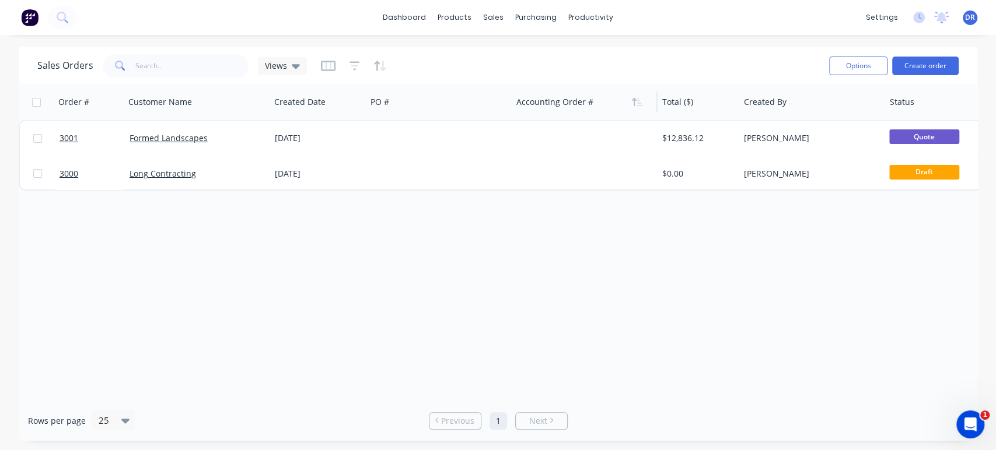
click at [611, 109] on div at bounding box center [581, 101] width 130 height 23
click at [632, 107] on button "button" at bounding box center [637, 102] width 18 height 18
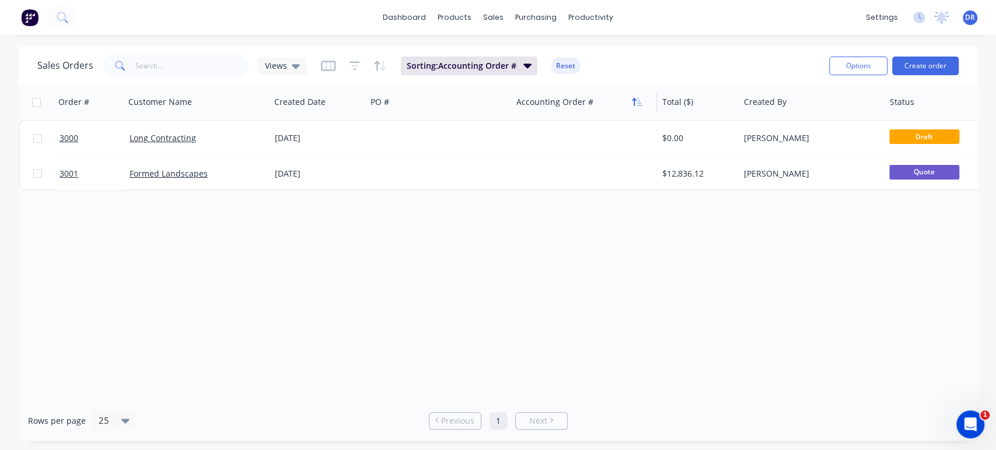
click at [632, 106] on button "button" at bounding box center [637, 102] width 18 height 18
click at [632, 103] on icon "button" at bounding box center [634, 102] width 4 height 8
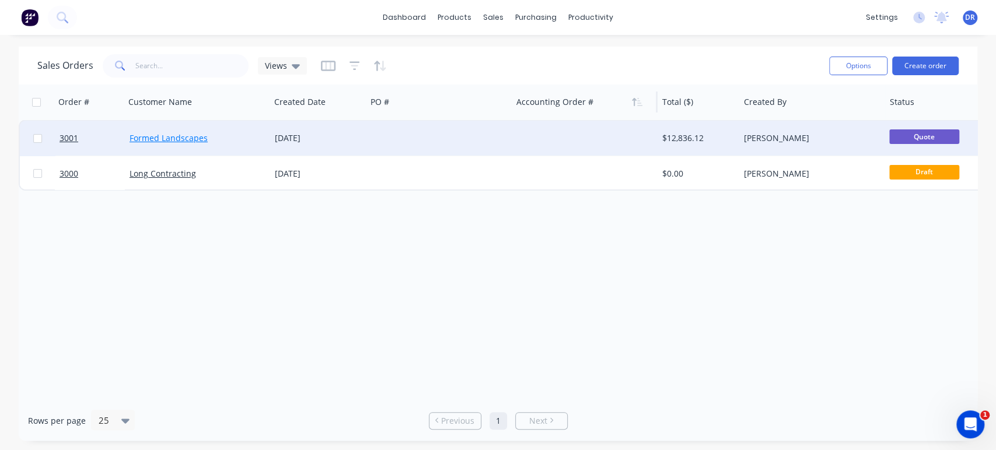
click at [159, 134] on link "Formed Landscapes" at bounding box center [169, 137] width 78 height 11
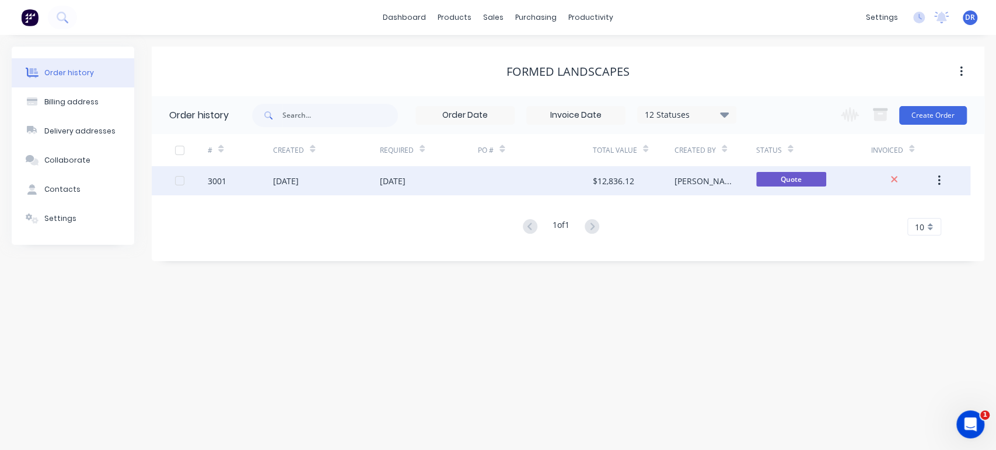
click at [940, 178] on icon "button" at bounding box center [938, 180] width 3 height 13
